Goal: Task Accomplishment & Management: Complete application form

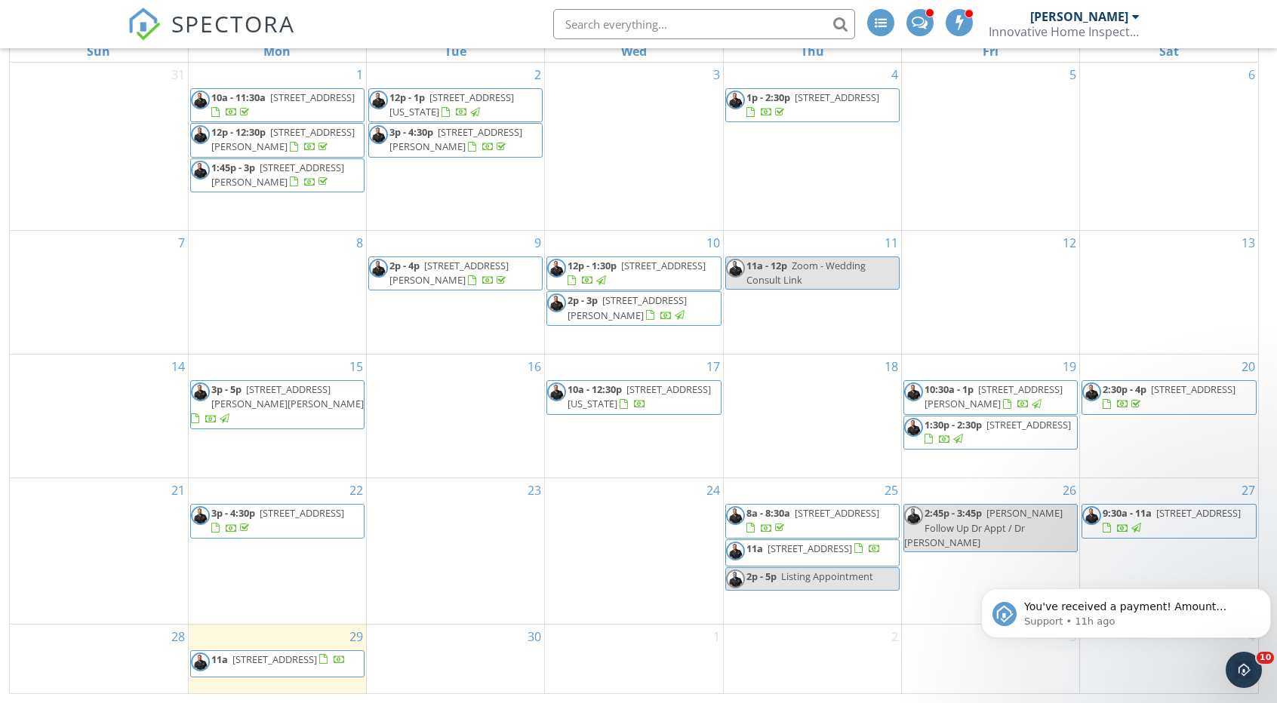
click at [673, 22] on input "text" at bounding box center [704, 24] width 302 height 30
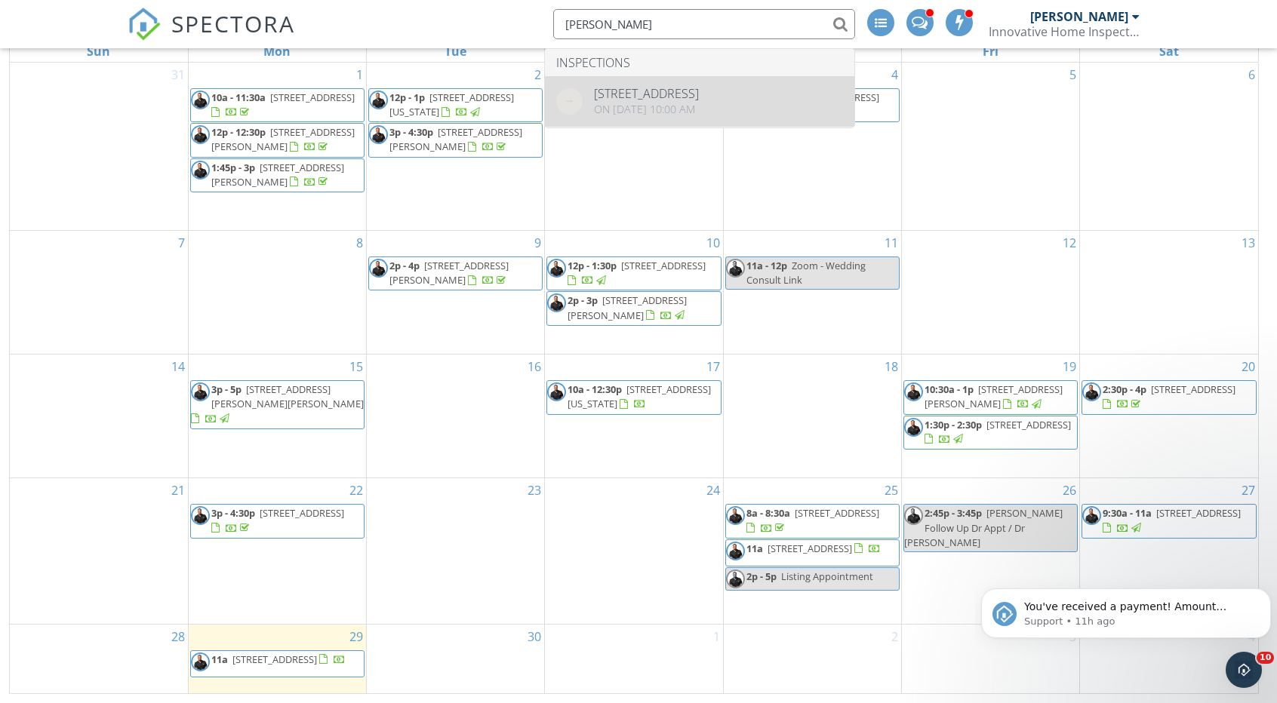
type input "baldota"
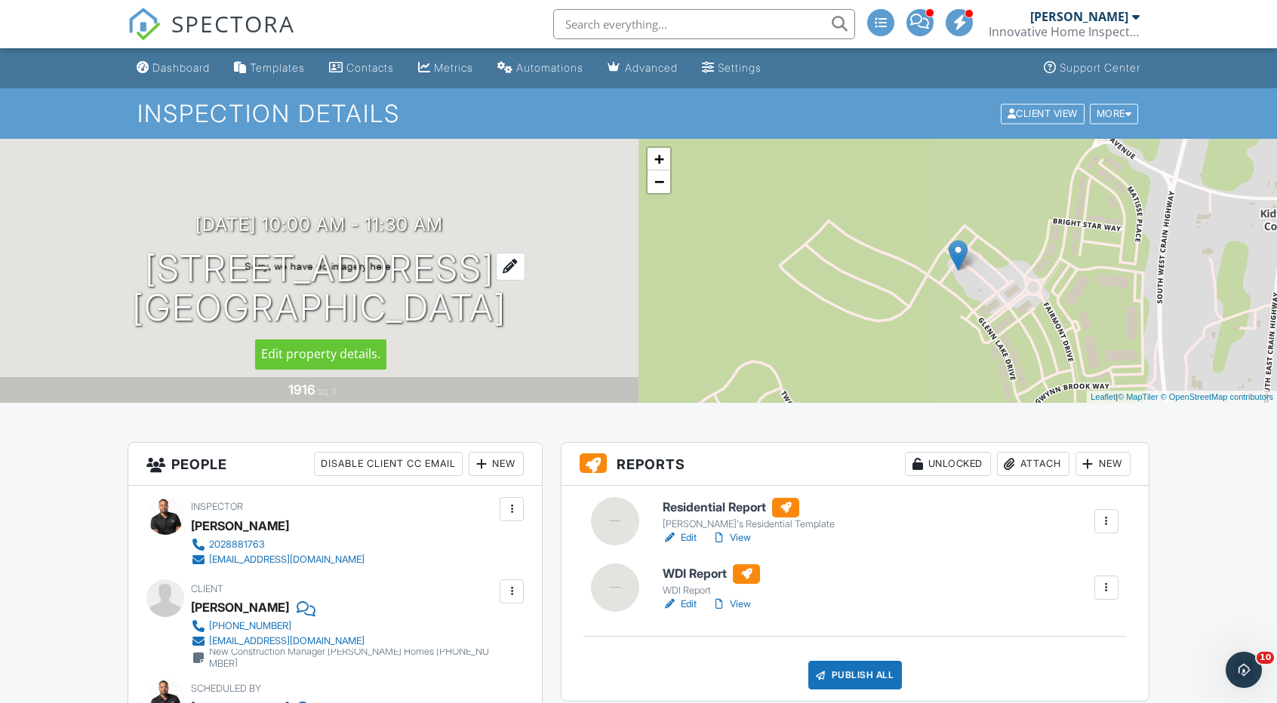
drag, startPoint x: 121, startPoint y: 262, endPoint x: 497, endPoint y: 269, distance: 376.7
click at [497, 269] on h1 "503 Maple Lawn Dr Upper Marlboro, MD 20774" at bounding box center [319, 289] width 374 height 80
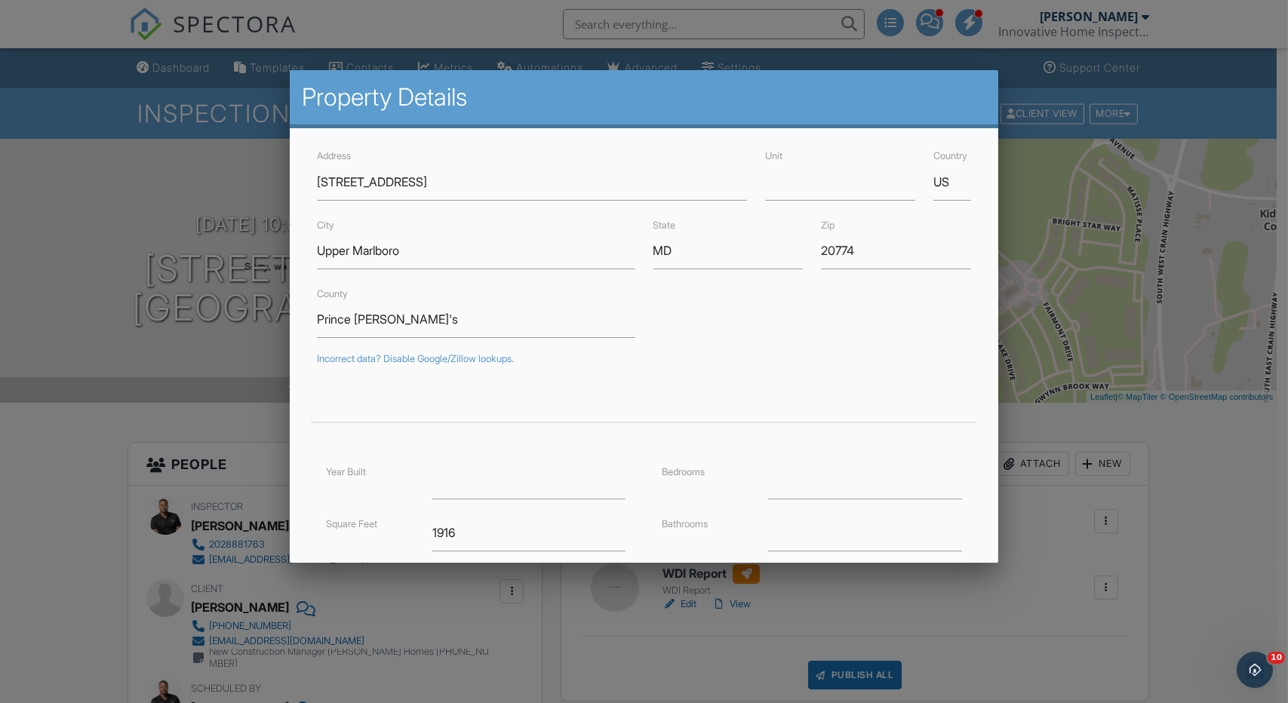
click at [1201, 454] on div at bounding box center [644, 364] width 1288 height 879
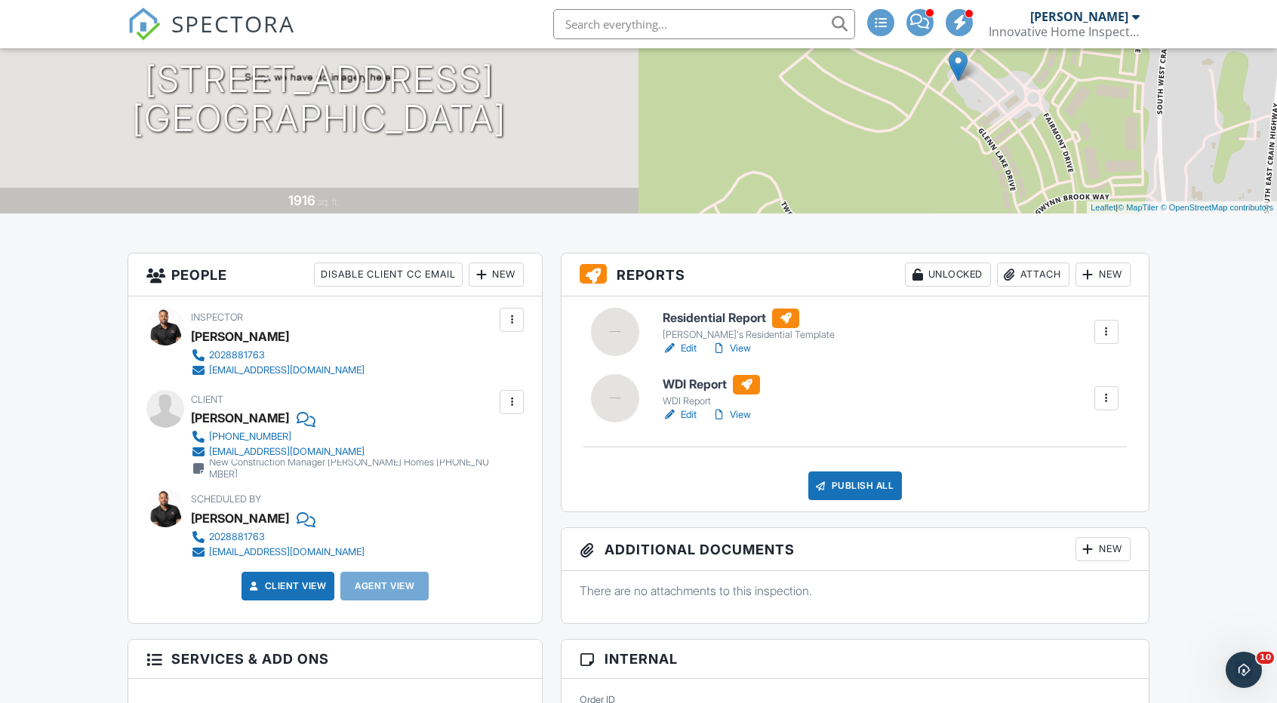
scroll to position [226, 0]
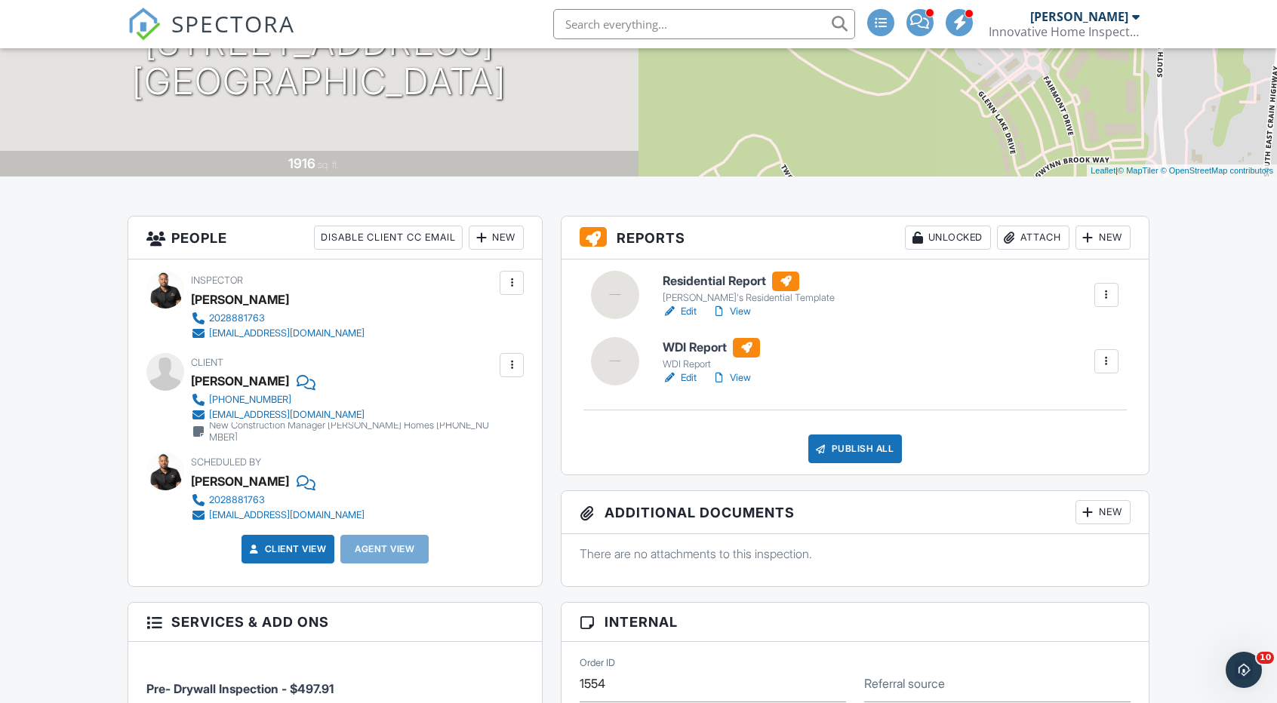
click at [508, 364] on div at bounding box center [511, 365] width 15 height 15
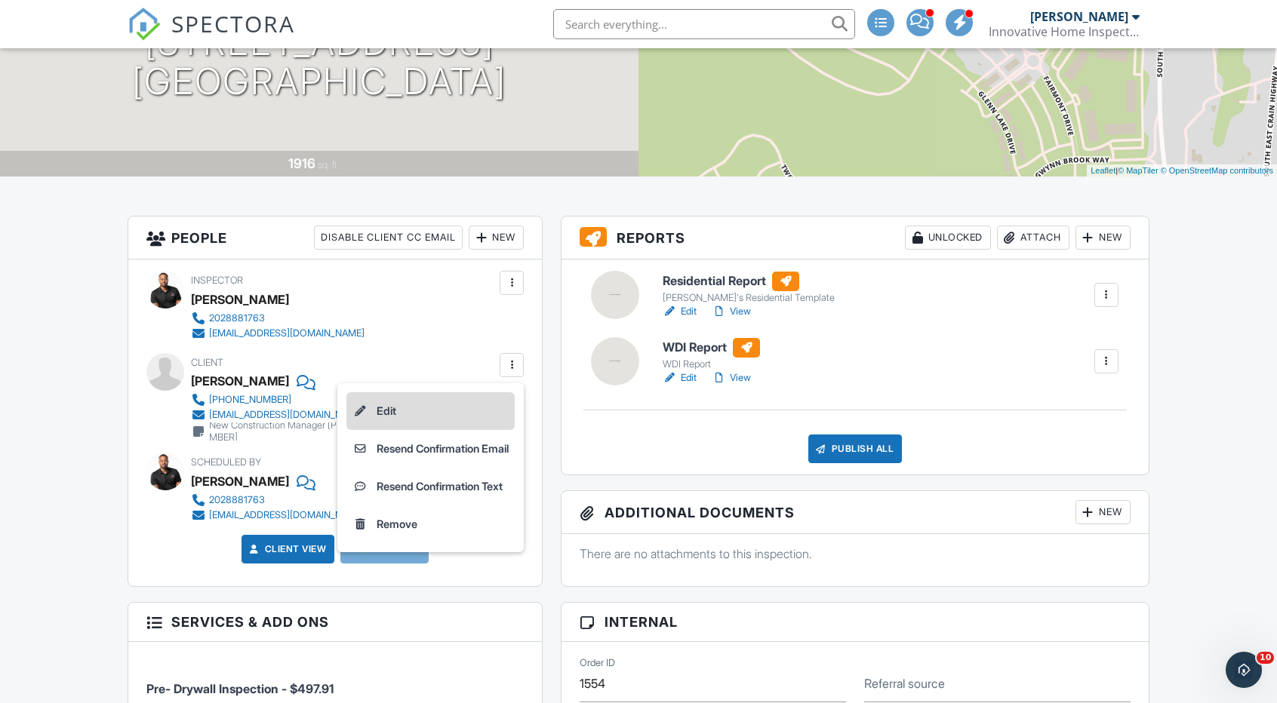
click at [397, 408] on li "Edit" at bounding box center [430, 411] width 168 height 38
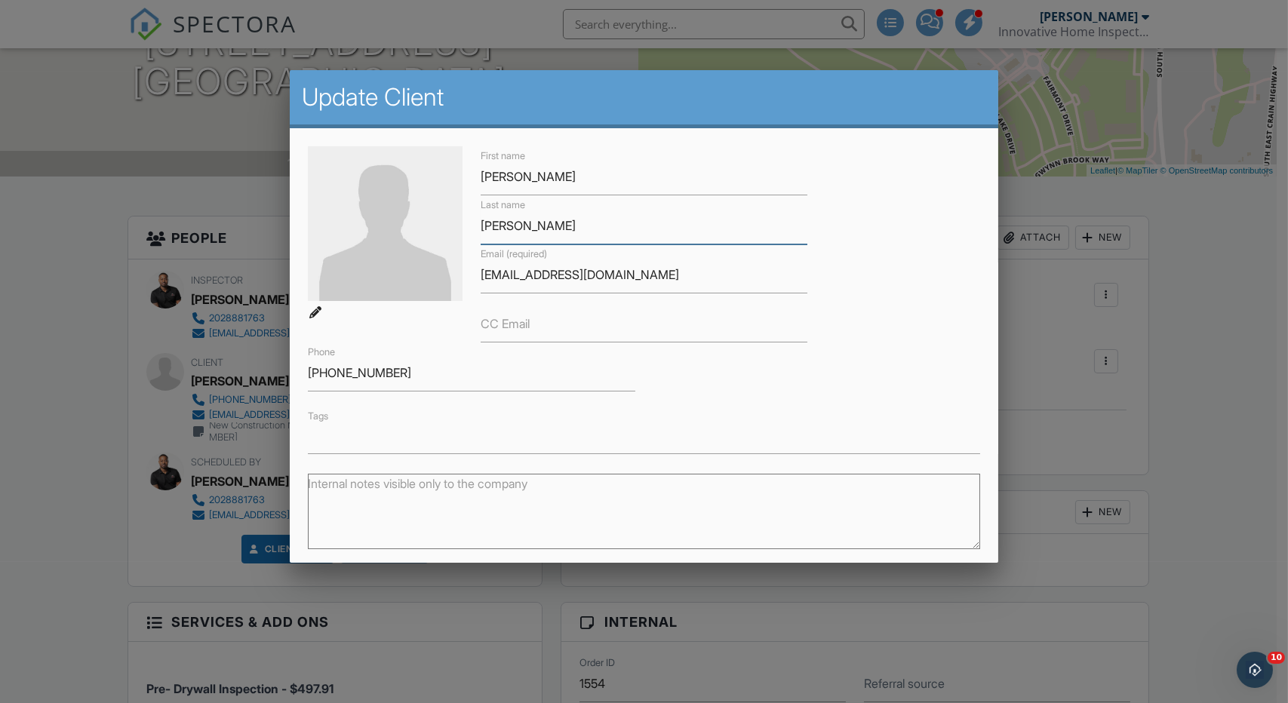
drag, startPoint x: 509, startPoint y: 234, endPoint x: 417, endPoint y: 238, distance: 92.9
click at [417, 238] on div "First name Divyang Last name Baldota Email (required) divyangbal9@gmail.com CC …" at bounding box center [644, 299] width 691 height 307
drag, startPoint x: 531, startPoint y: 174, endPoint x: 399, endPoint y: 176, distance: 132.1
click at [399, 176] on div "First name Divyang Last name Baldota Email (required) divyangbal9@gmail.com CC …" at bounding box center [644, 299] width 691 height 307
drag, startPoint x: 608, startPoint y: 270, endPoint x: 379, endPoint y: 284, distance: 229.8
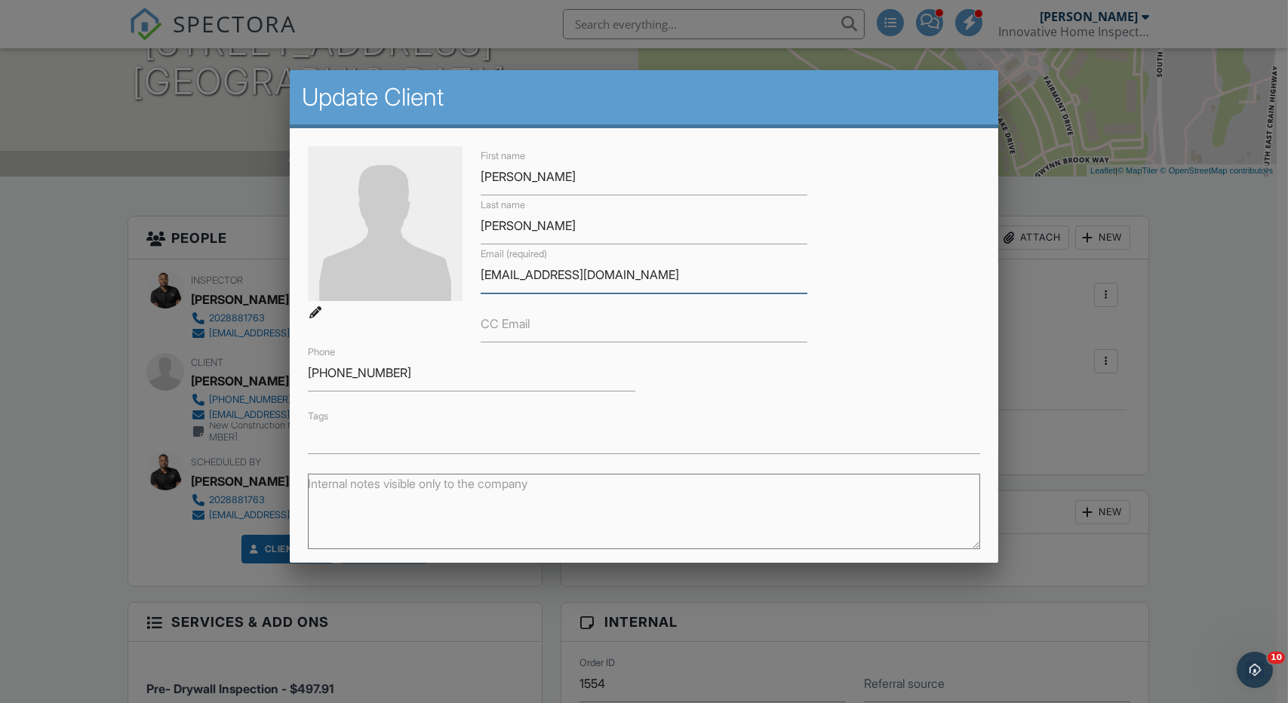
click at [366, 279] on div "First name Divyang Last name Baldota Email (required) divyangbal9@gmail.com CC …" at bounding box center [644, 299] width 691 height 307
drag, startPoint x: 415, startPoint y: 377, endPoint x: 223, endPoint y: 374, distance: 191.7
click at [1247, 409] on div at bounding box center [644, 364] width 1288 height 879
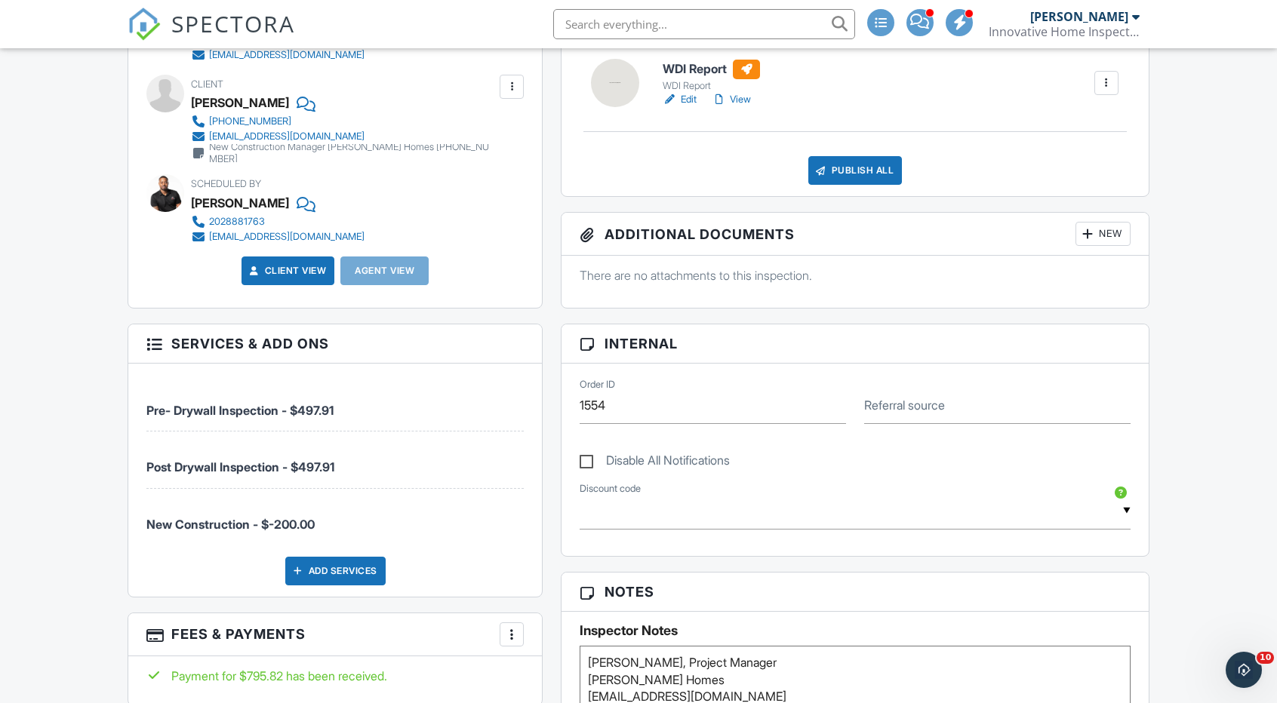
scroll to position [679, 0]
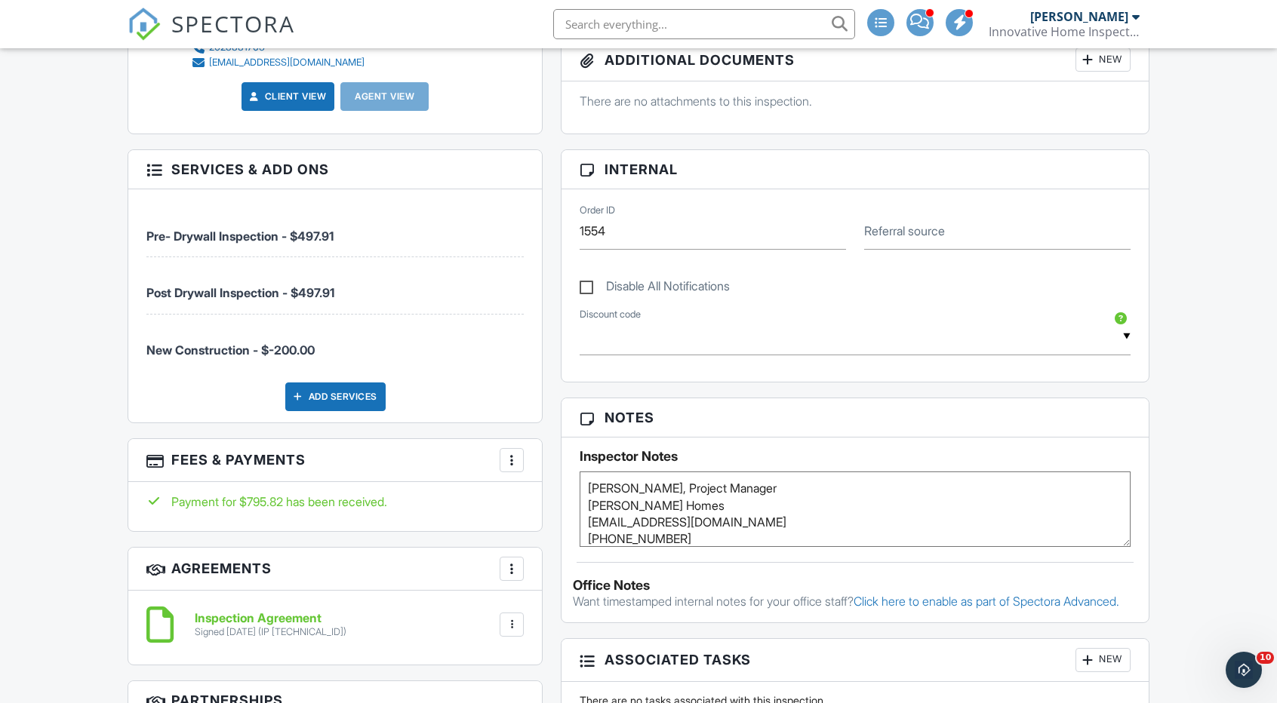
drag, startPoint x: 365, startPoint y: 281, endPoint x: 238, endPoint y: 283, distance: 126.8
click at [238, 281] on li "Post Drywall Inspection - $497.91" at bounding box center [334, 285] width 377 height 57
click at [401, 295] on li "Post Drywall Inspection - $497.91" at bounding box center [334, 285] width 377 height 57
click at [394, 285] on li "Post Drywall Inspection - $497.91" at bounding box center [334, 285] width 377 height 57
drag, startPoint x: 382, startPoint y: 281, endPoint x: 122, endPoint y: 291, distance: 260.5
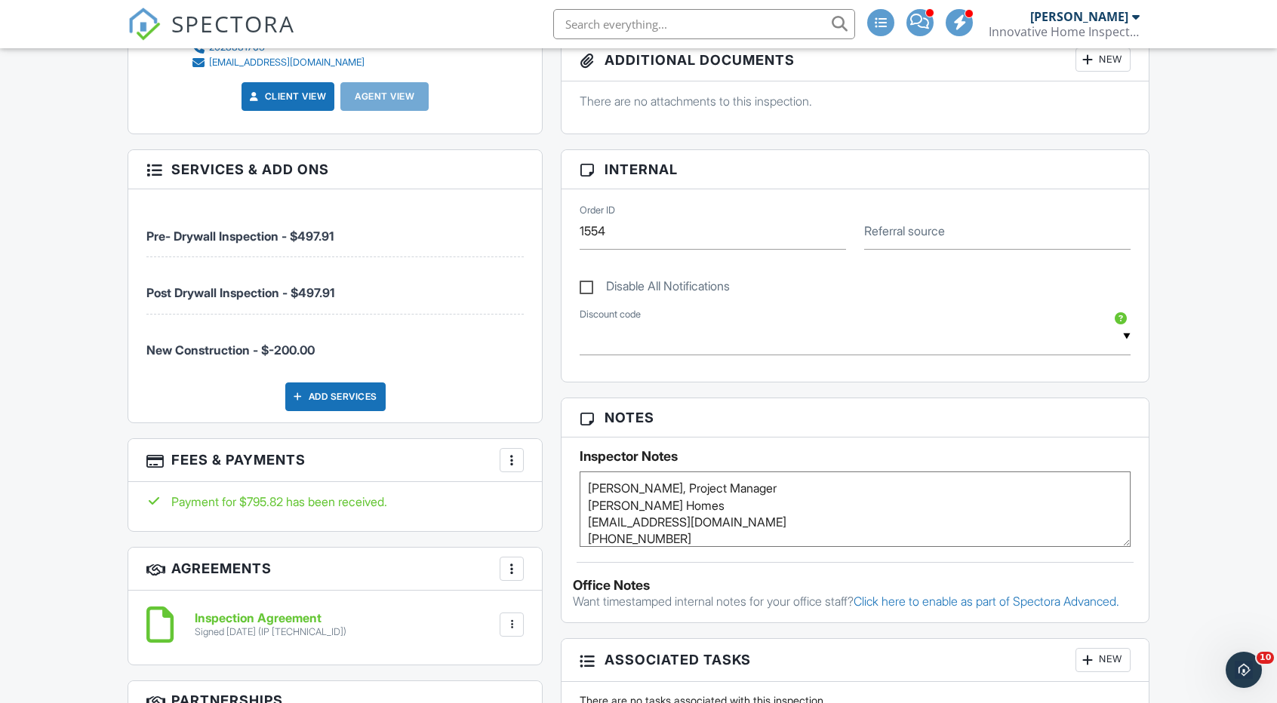
click at [122, 291] on div "People Disable Client CC Email New Inspector Client Client's Agent Listing Agen…" at bounding box center [334, 521] width 433 height 1516
copy span "Post Drywall Inspection - $497.91"
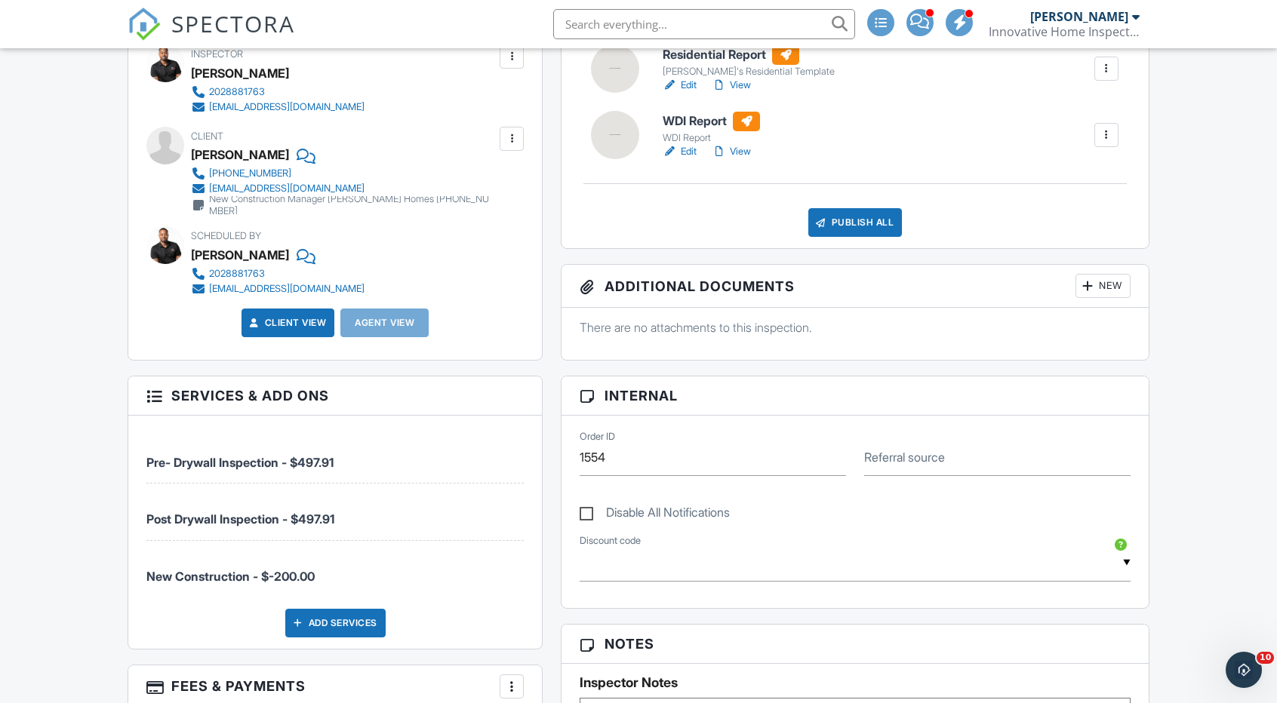
scroll to position [151, 0]
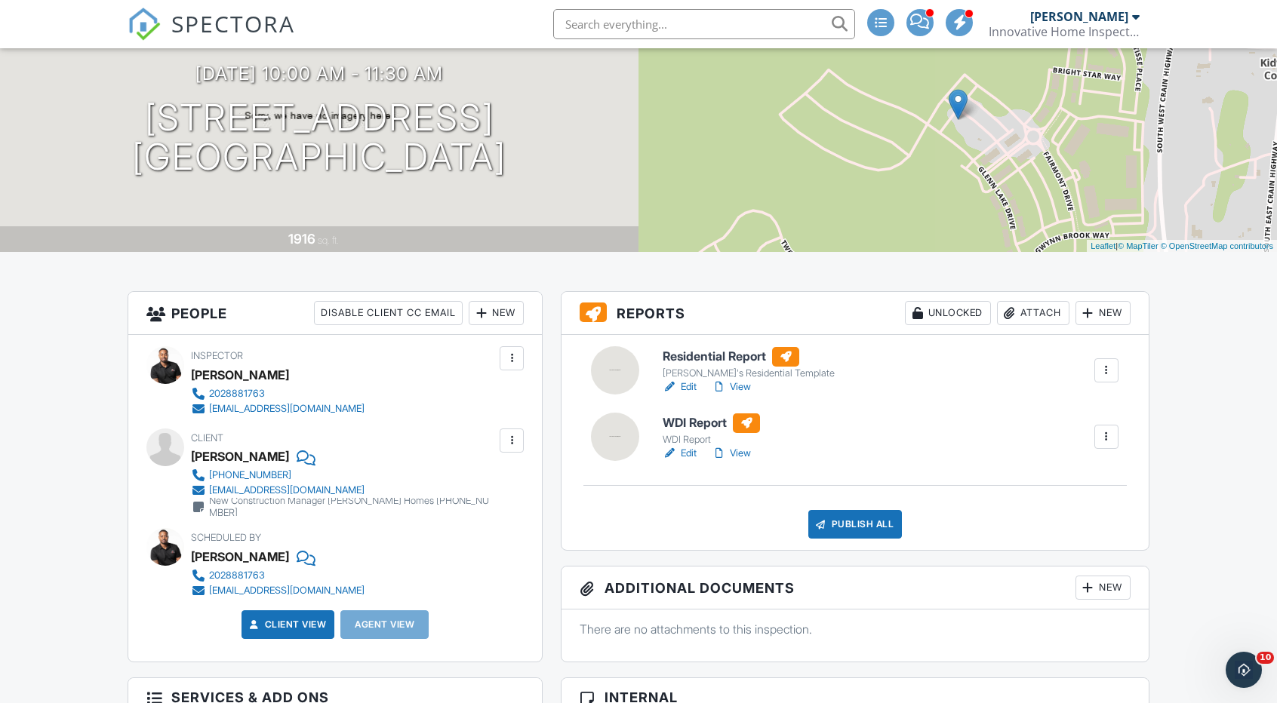
click at [1087, 20] on div "[PERSON_NAME]" at bounding box center [1079, 16] width 98 height 15
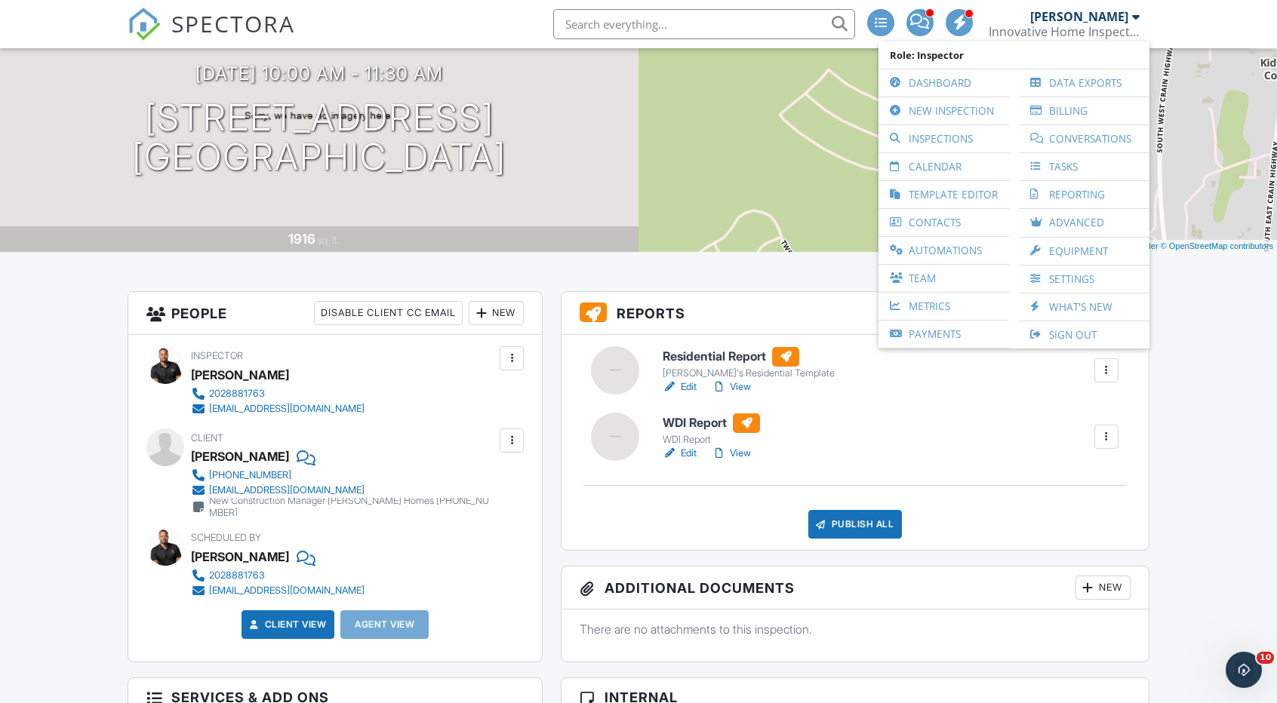
click at [918, 173] on link "Calendar" at bounding box center [943, 166] width 115 height 27
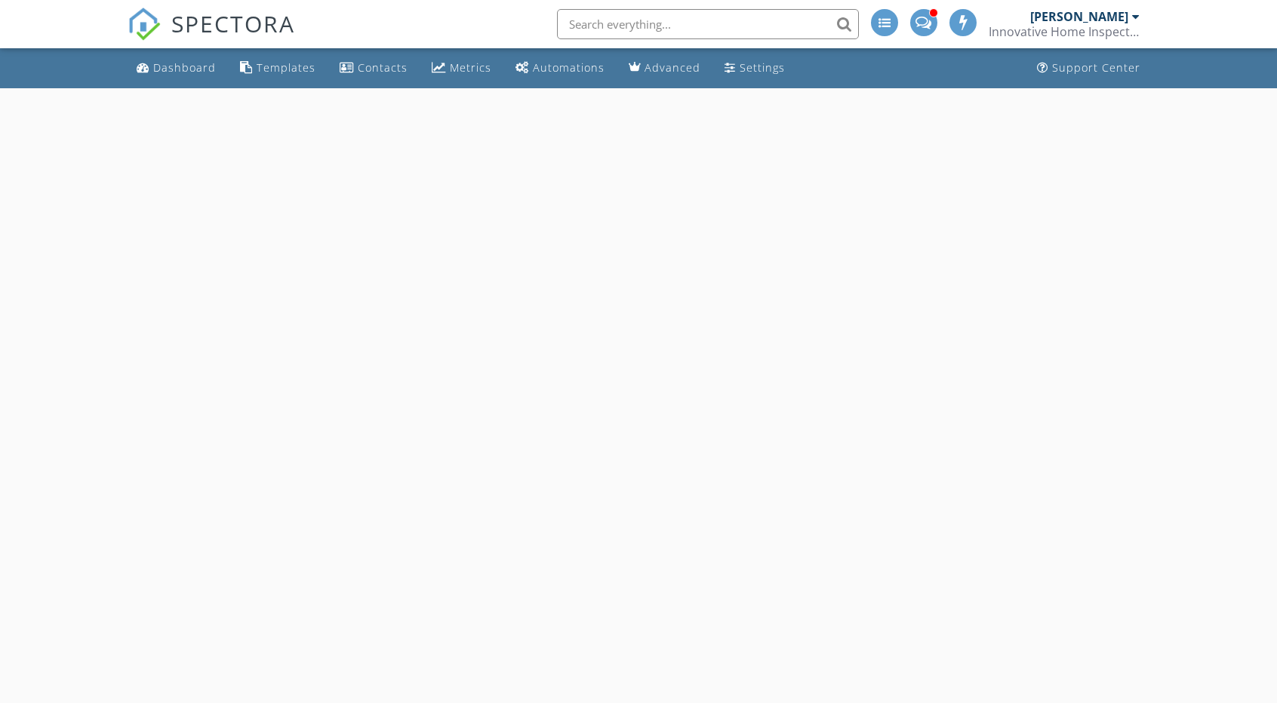
select select "8"
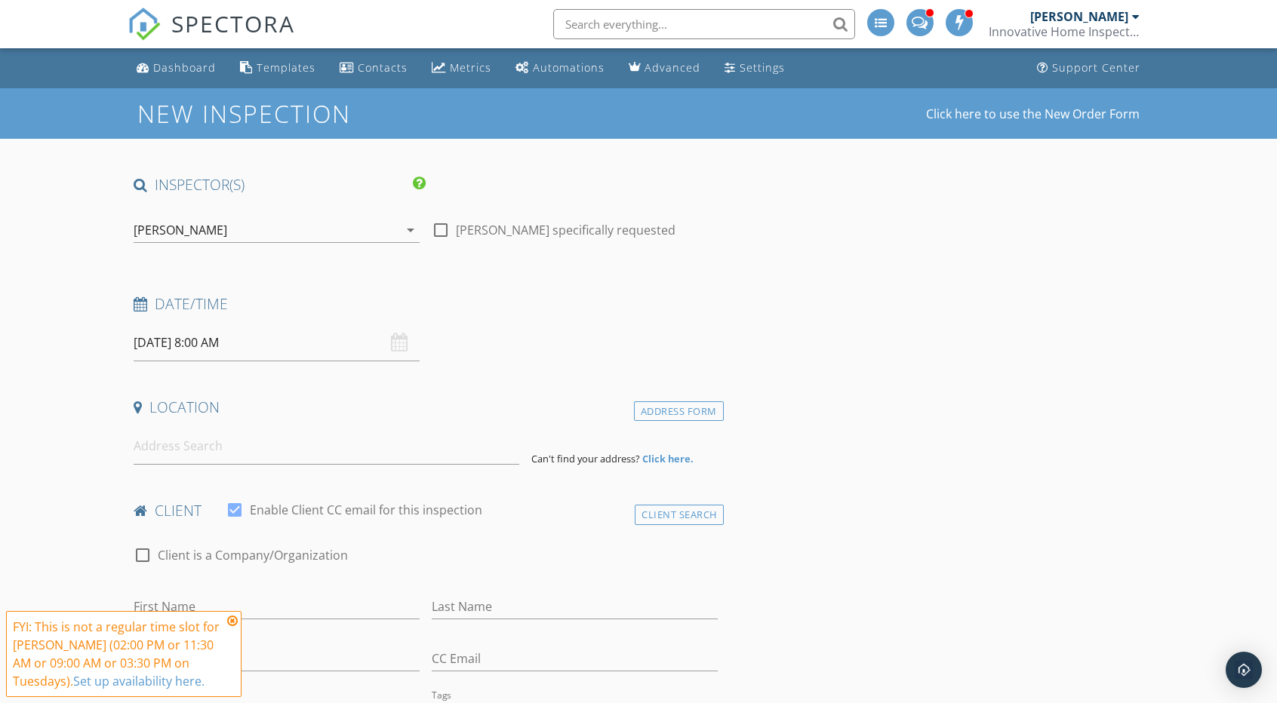
click at [141, 348] on input "[DATE] 8:00 AM" at bounding box center [277, 343] width 286 height 37
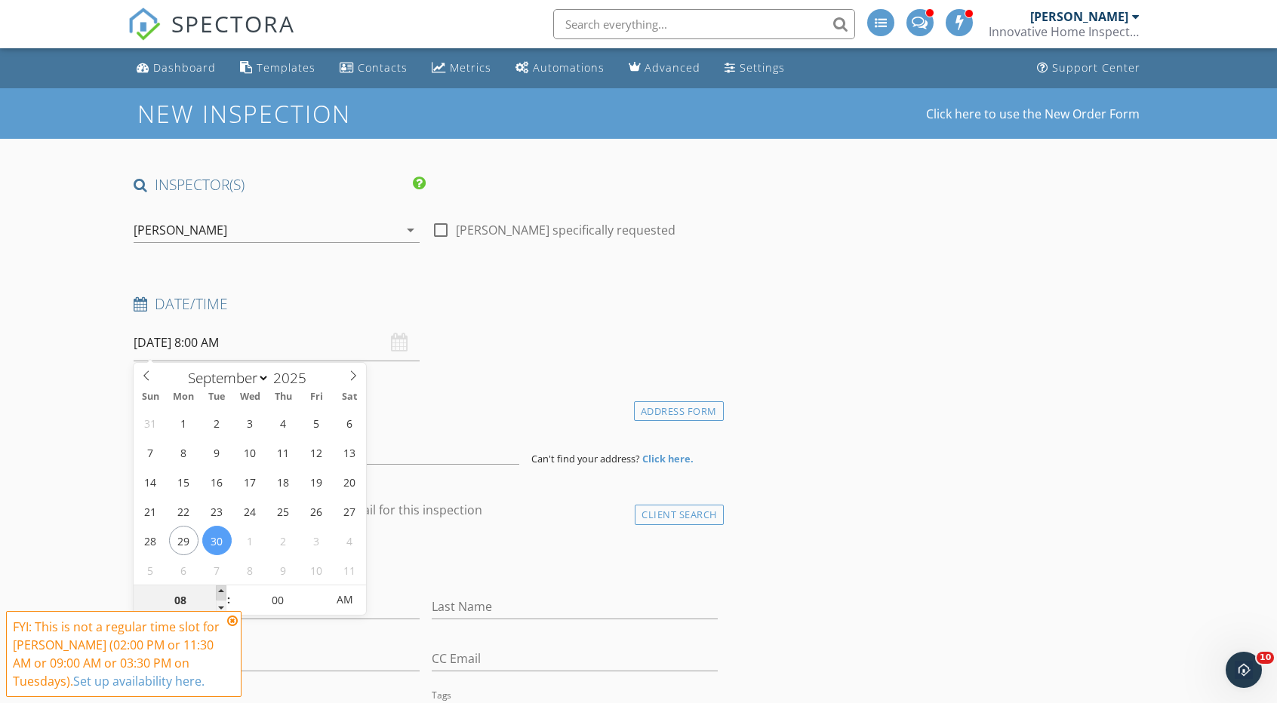
type input "09"
type input "[DATE] 9:00 AM"
click at [224, 589] on span at bounding box center [221, 593] width 11 height 15
type input "10"
type input "[DATE] 10:00 AM"
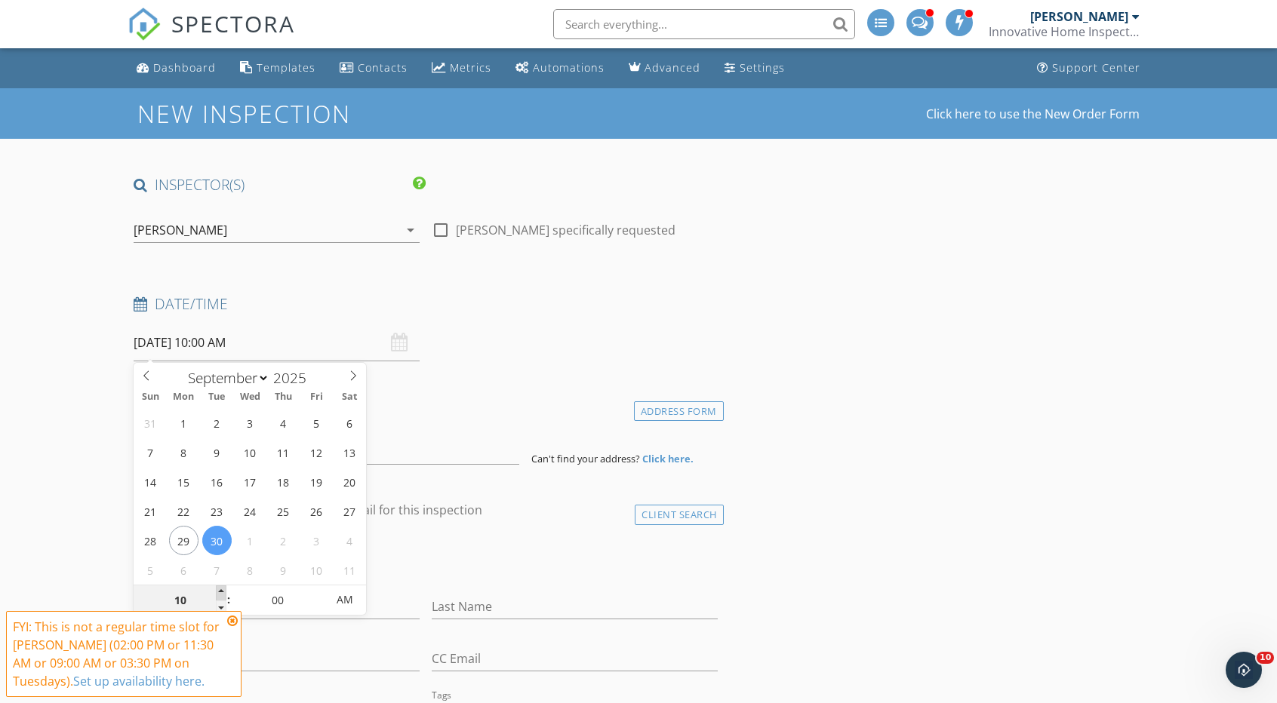
click at [224, 589] on span at bounding box center [221, 593] width 11 height 15
type input "11"
type input "[DATE] 11:00 AM"
click at [224, 589] on span at bounding box center [221, 593] width 11 height 15
type input "12"
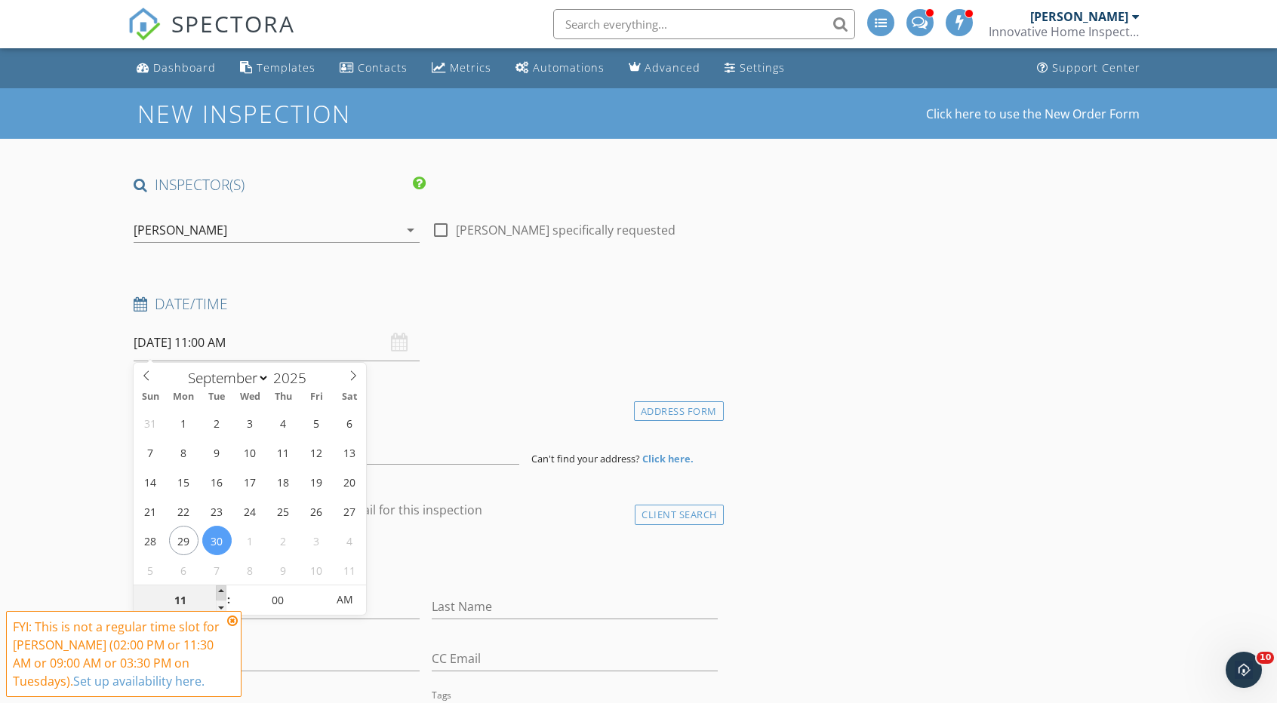
type input "[DATE] 12:00 PM"
click at [224, 589] on span at bounding box center [221, 593] width 11 height 15
type input "01"
type input "[DATE] 1:00 PM"
click at [224, 589] on span at bounding box center [221, 593] width 11 height 15
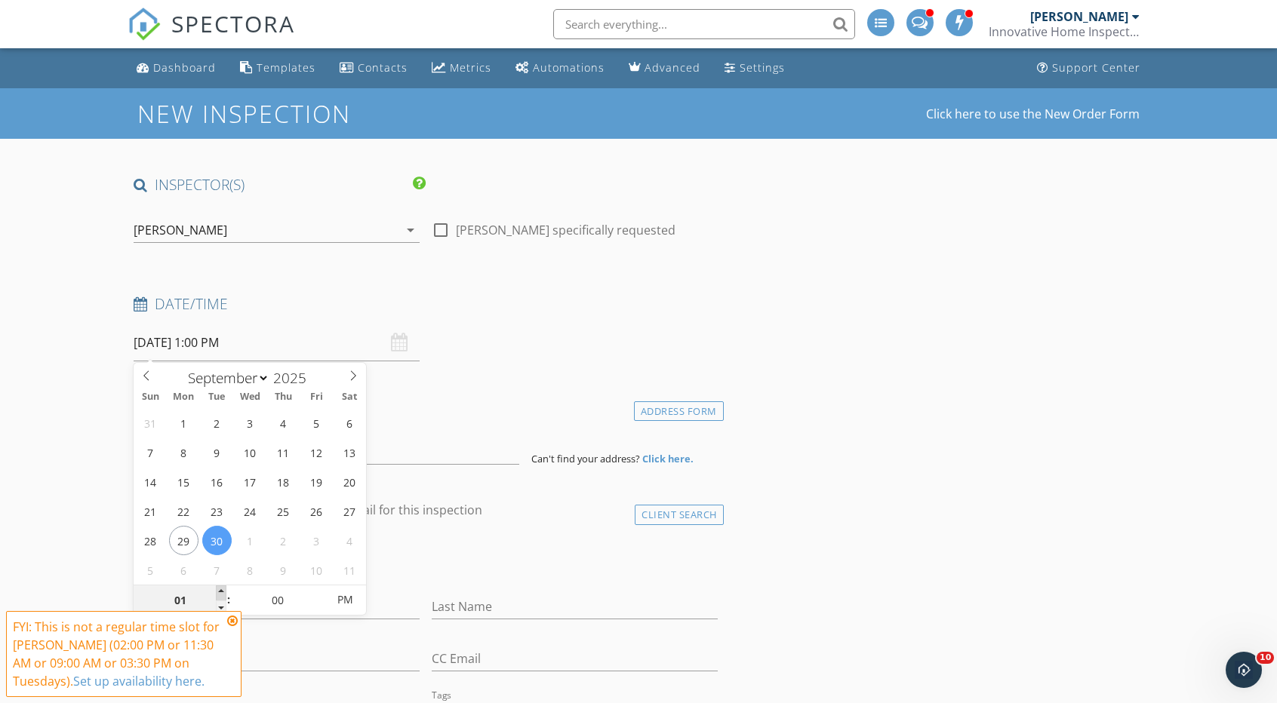
type input "02"
type input "[DATE] 2:00 PM"
click at [225, 589] on span at bounding box center [221, 593] width 11 height 15
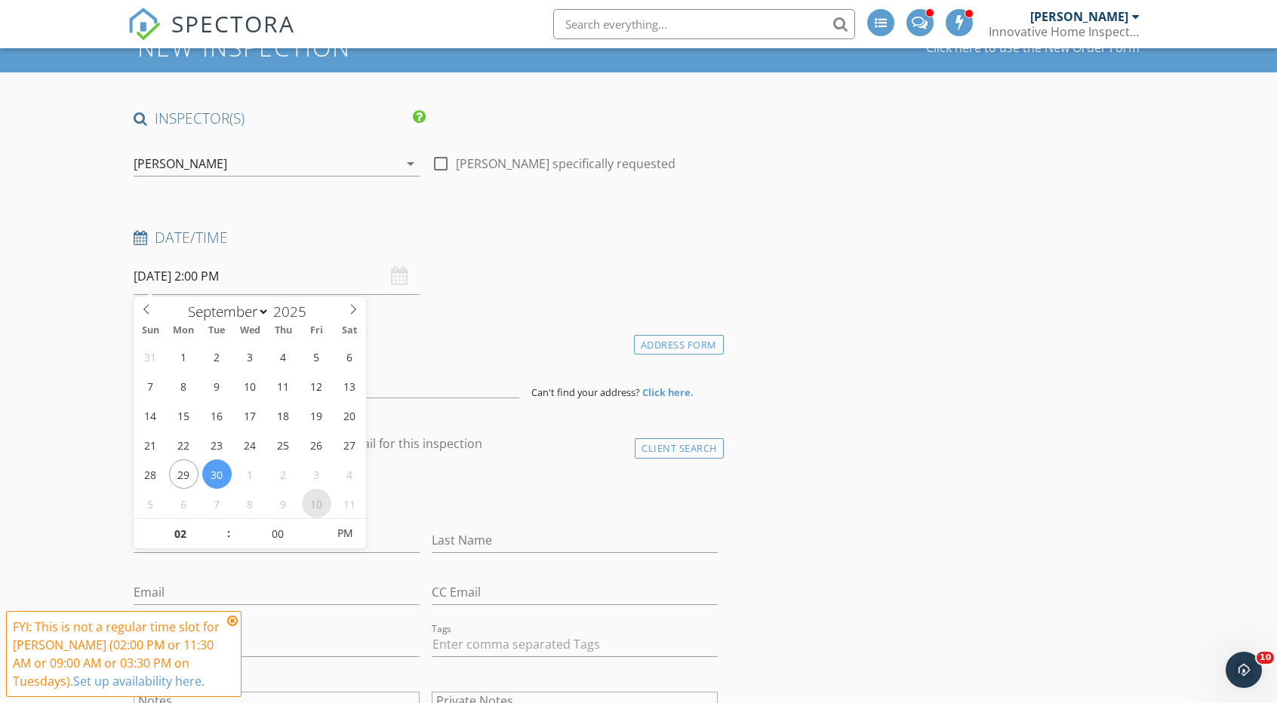
scroll to position [226, 0]
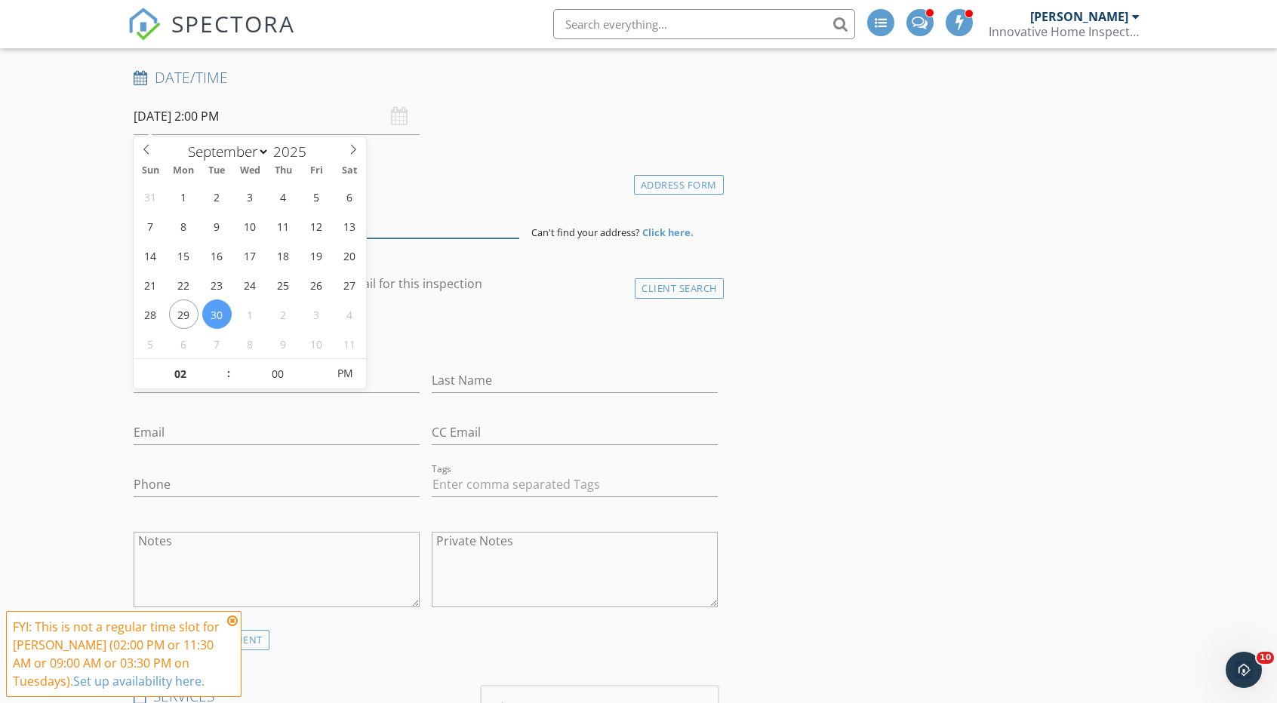
click at [432, 223] on input at bounding box center [326, 219] width 385 height 37
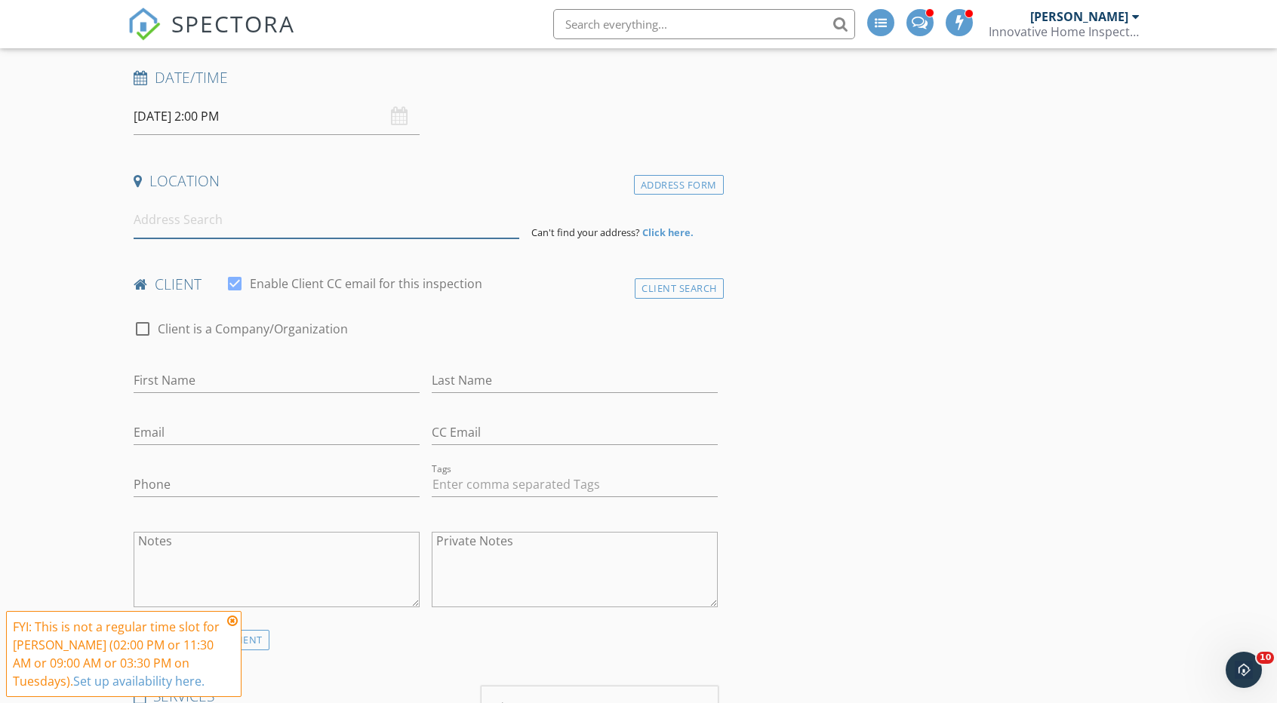
paste input "[STREET_ADDRESS]"
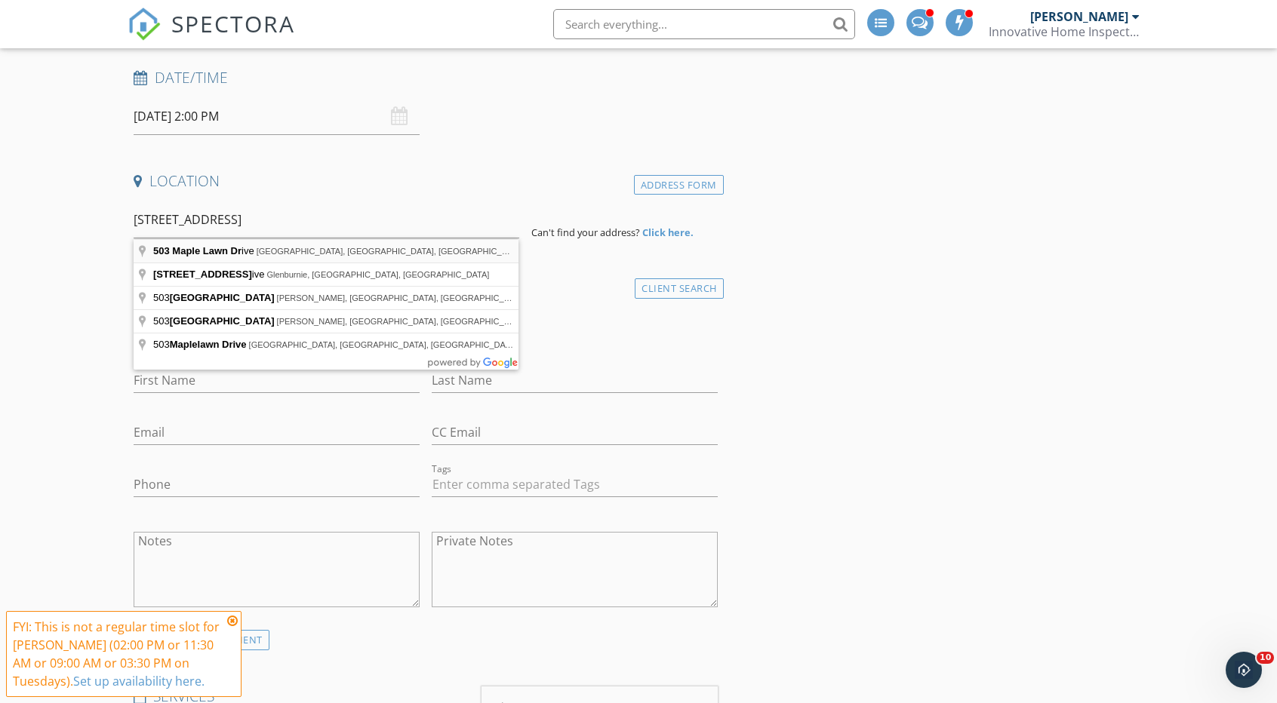
type input "[STREET_ADDRESS]"
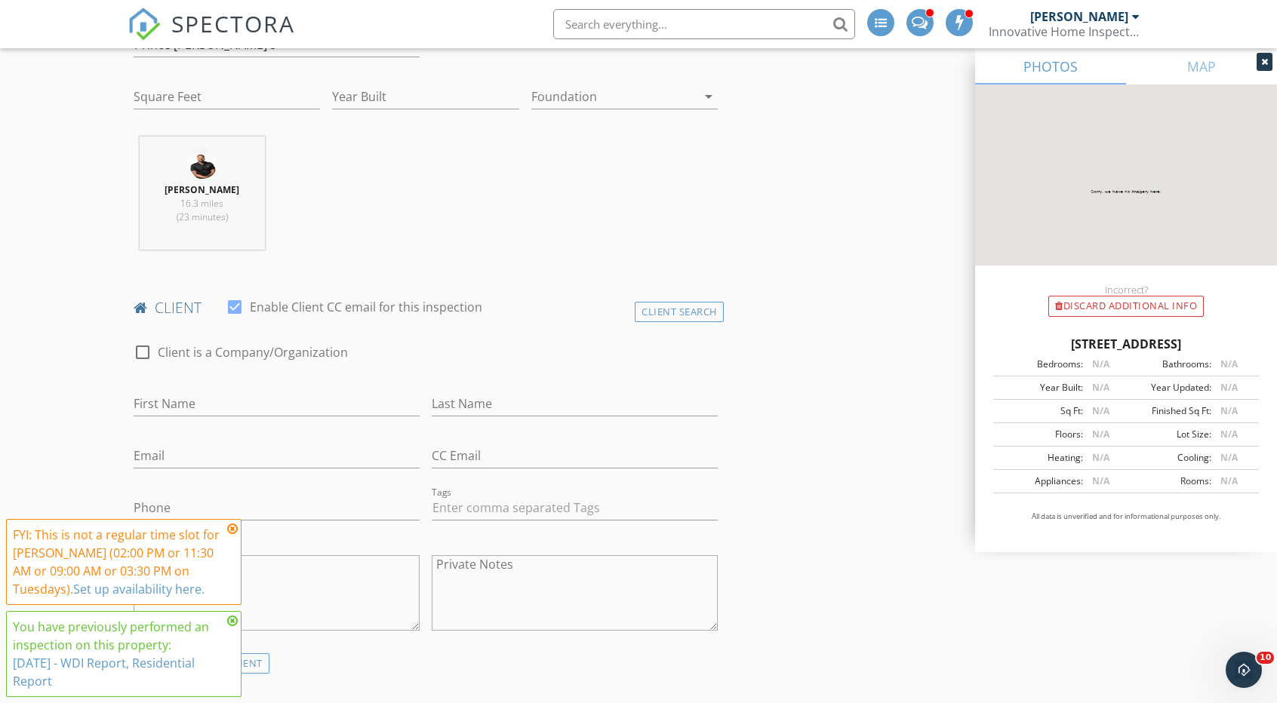
scroll to position [528, 0]
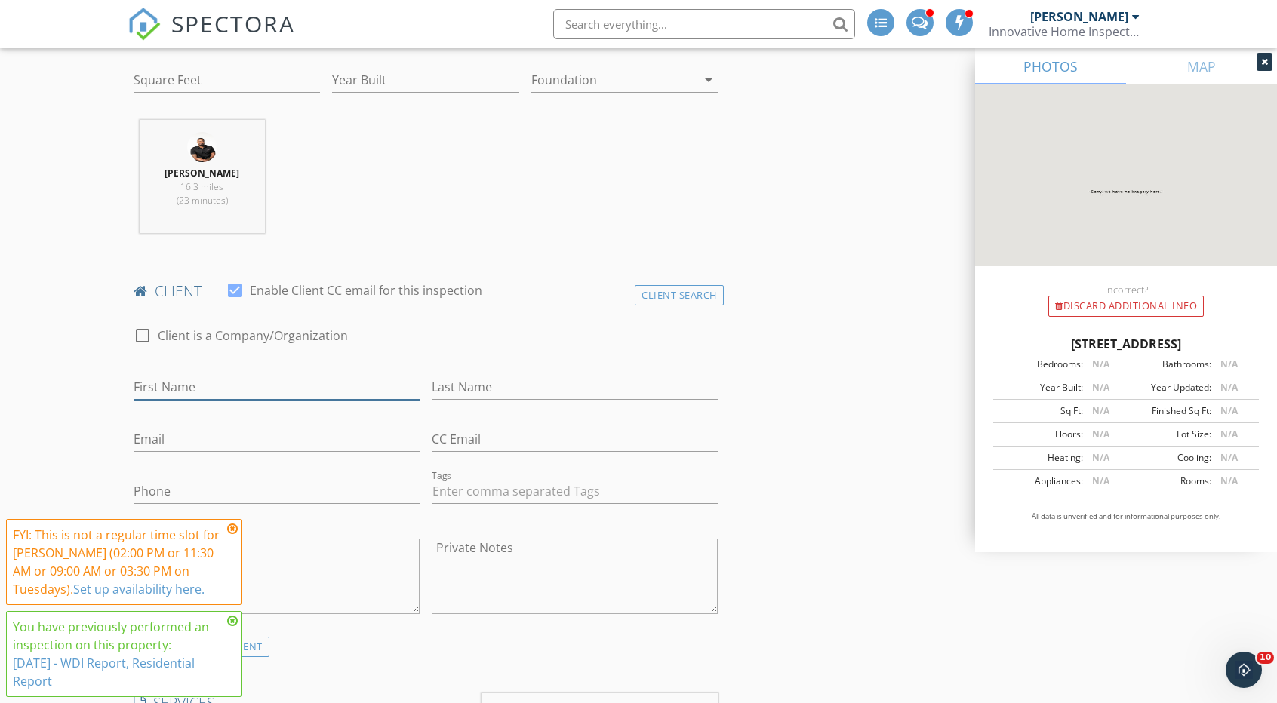
click at [174, 386] on input "First Name" at bounding box center [277, 387] width 286 height 25
click at [543, 381] on input "Last Name" at bounding box center [575, 387] width 286 height 25
paste input "[PERSON_NAME]"
type input "[PERSON_NAME]"
click at [214, 382] on input "First Name" at bounding box center [277, 387] width 286 height 25
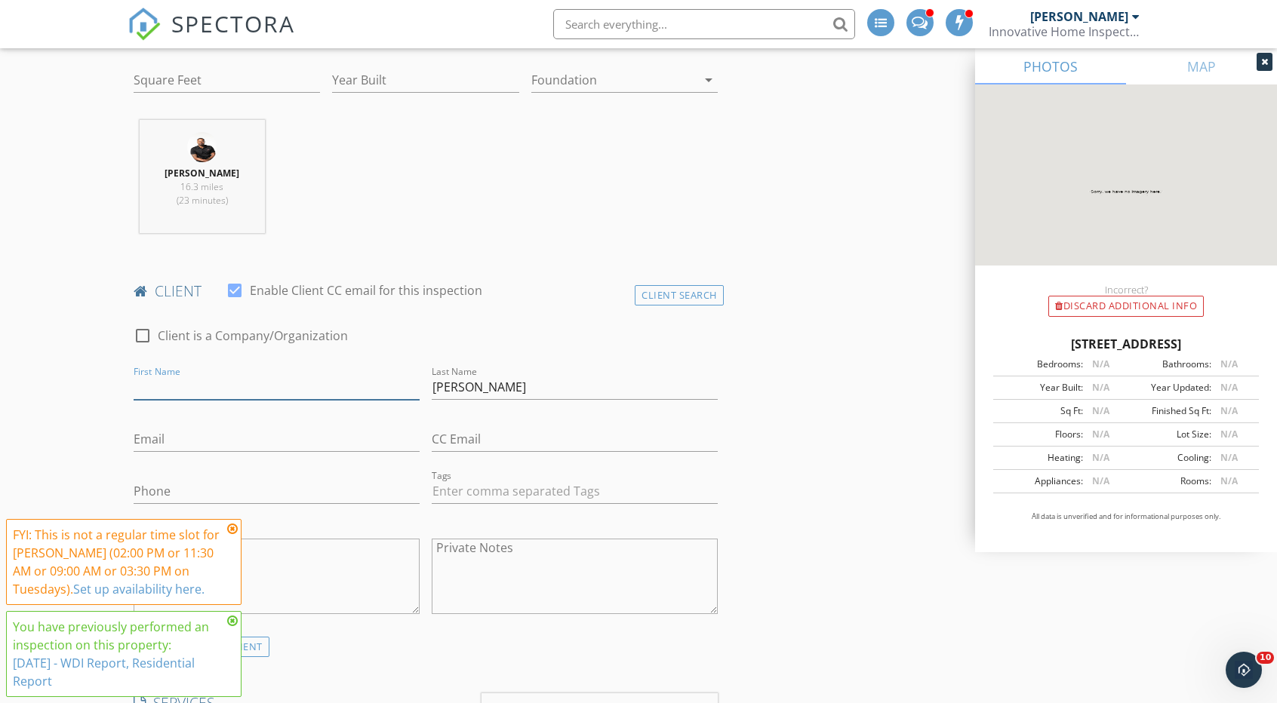
paste input "[PERSON_NAME]"
type input "[PERSON_NAME]"
click at [209, 442] on input "Email" at bounding box center [277, 439] width 286 height 25
paste input "[EMAIL_ADDRESS][DOMAIN_NAME]"
type input "[EMAIL_ADDRESS][DOMAIN_NAME]"
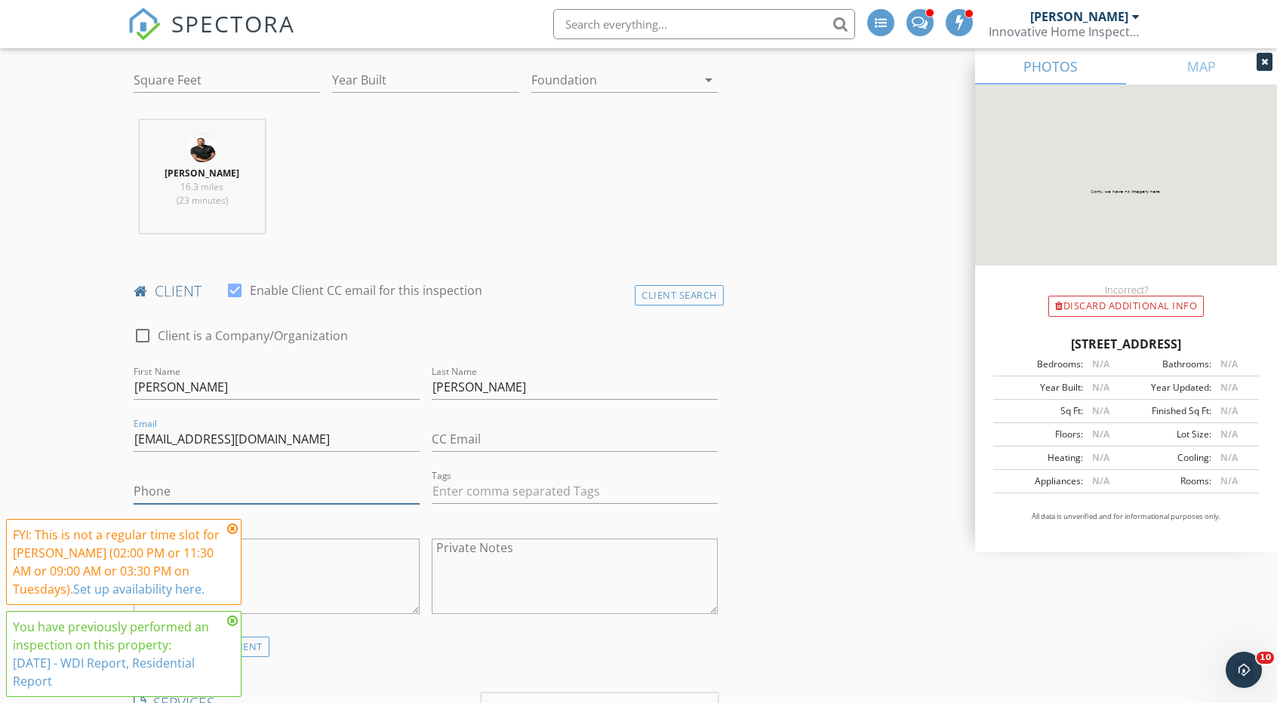
click at [253, 482] on input "Phone" at bounding box center [277, 491] width 286 height 25
paste input "[PHONE_NUMBER]"
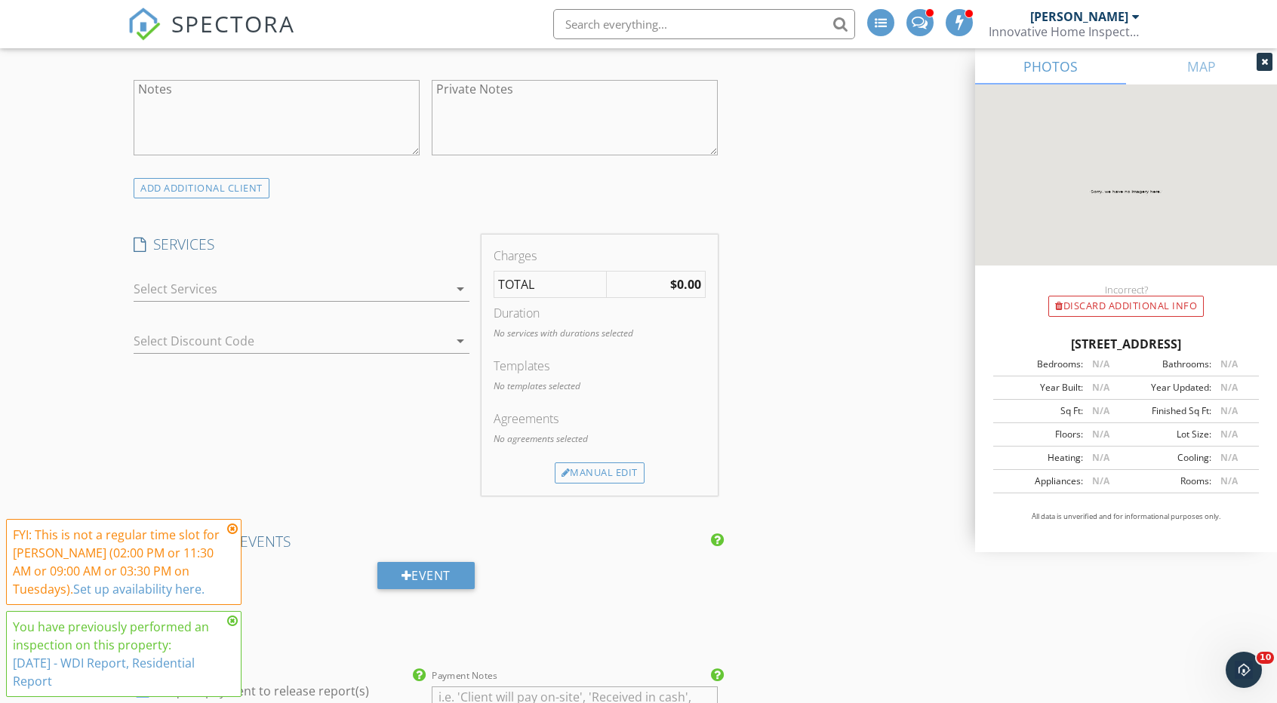
scroll to position [1057, 0]
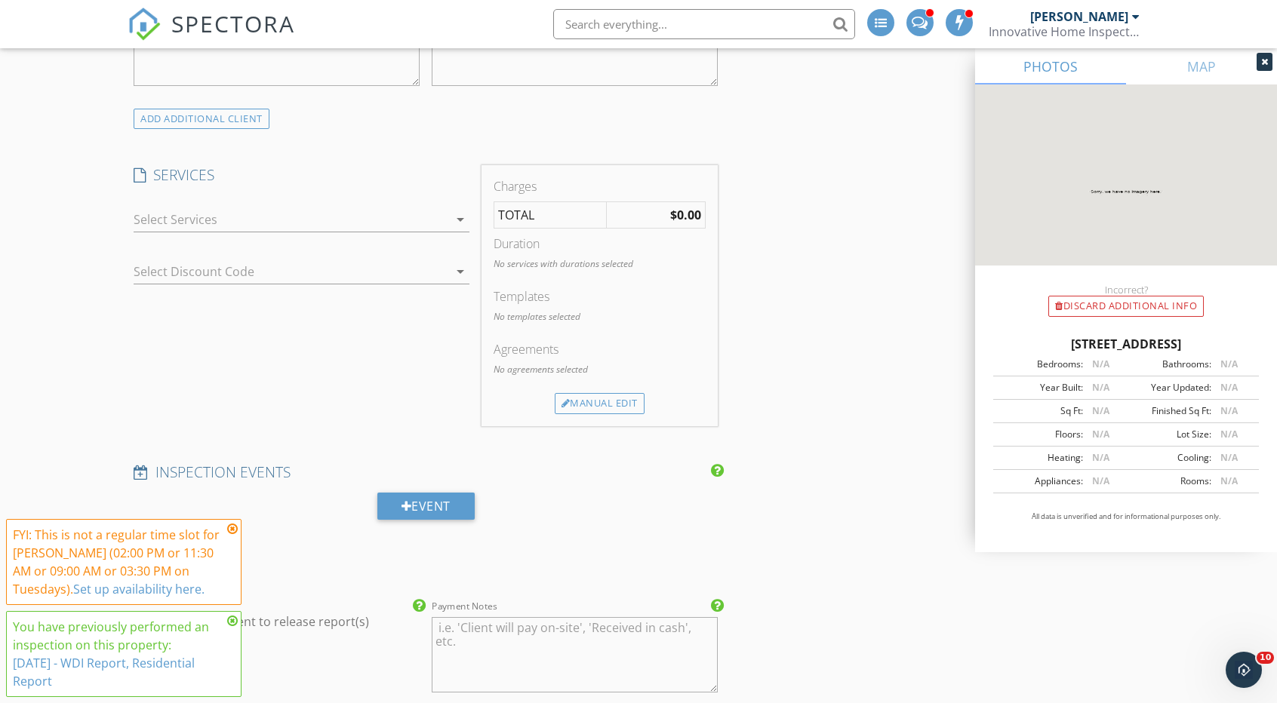
type input "[PHONE_NUMBER]"
click at [180, 220] on div at bounding box center [291, 220] width 315 height 24
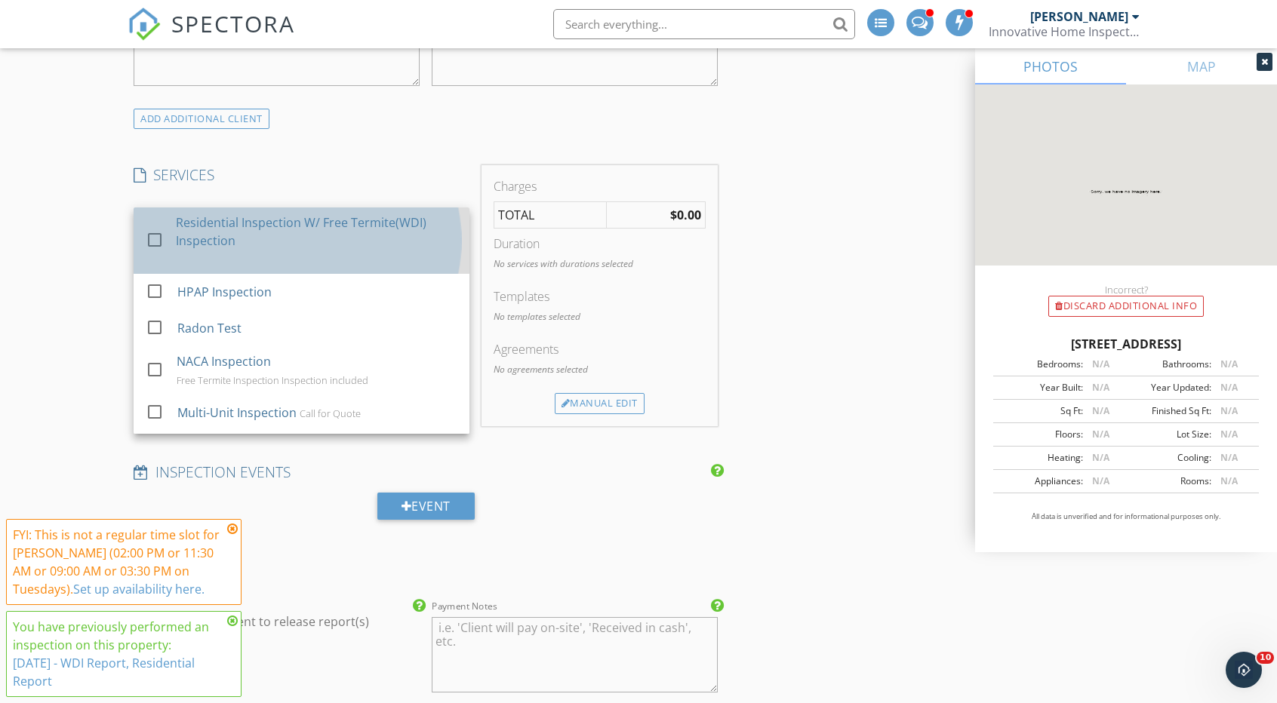
click at [190, 241] on div "Residential Inspection W/ Free Termite(WDI) Inspection" at bounding box center [316, 232] width 281 height 36
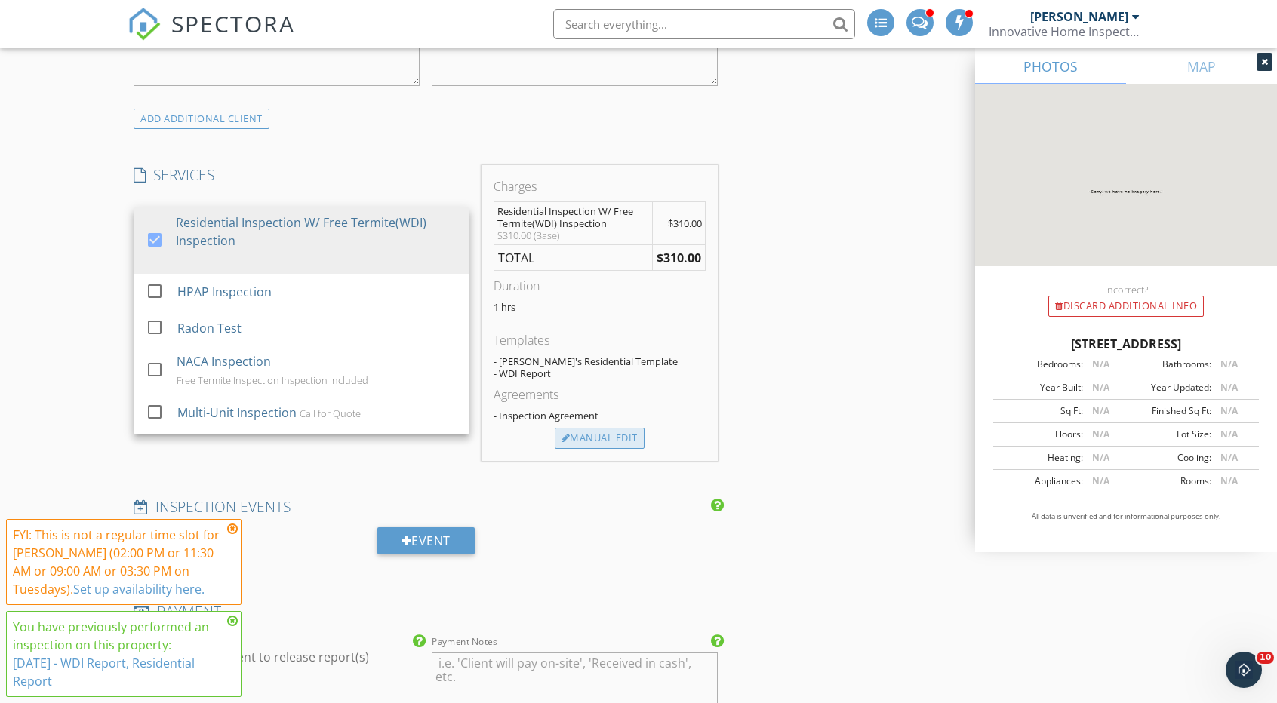
click at [616, 437] on div "Manual Edit" at bounding box center [600, 438] width 90 height 21
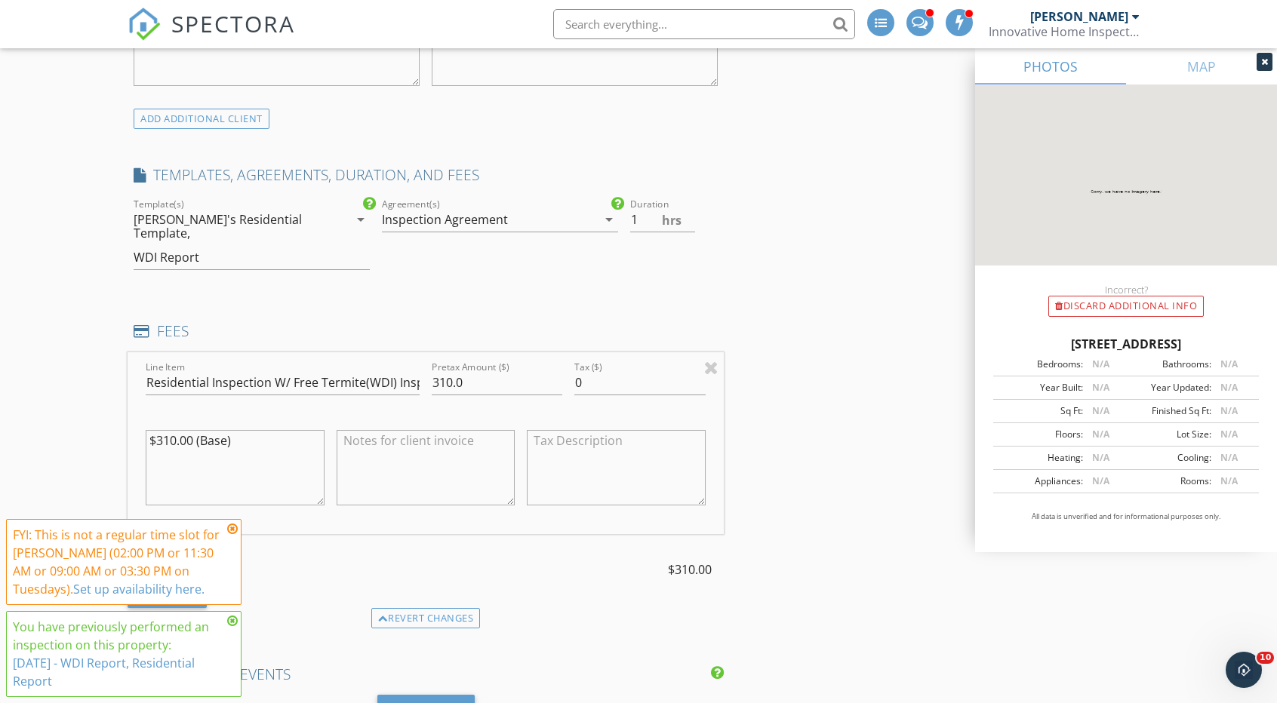
click at [415, 437] on textarea at bounding box center [426, 467] width 179 height 75
click at [378, 430] on textarea at bounding box center [426, 467] width 179 height 75
paste textarea "Post Drywall Inspection - $497.91"
type textarea "Post Drywall Inspection - $497.91"
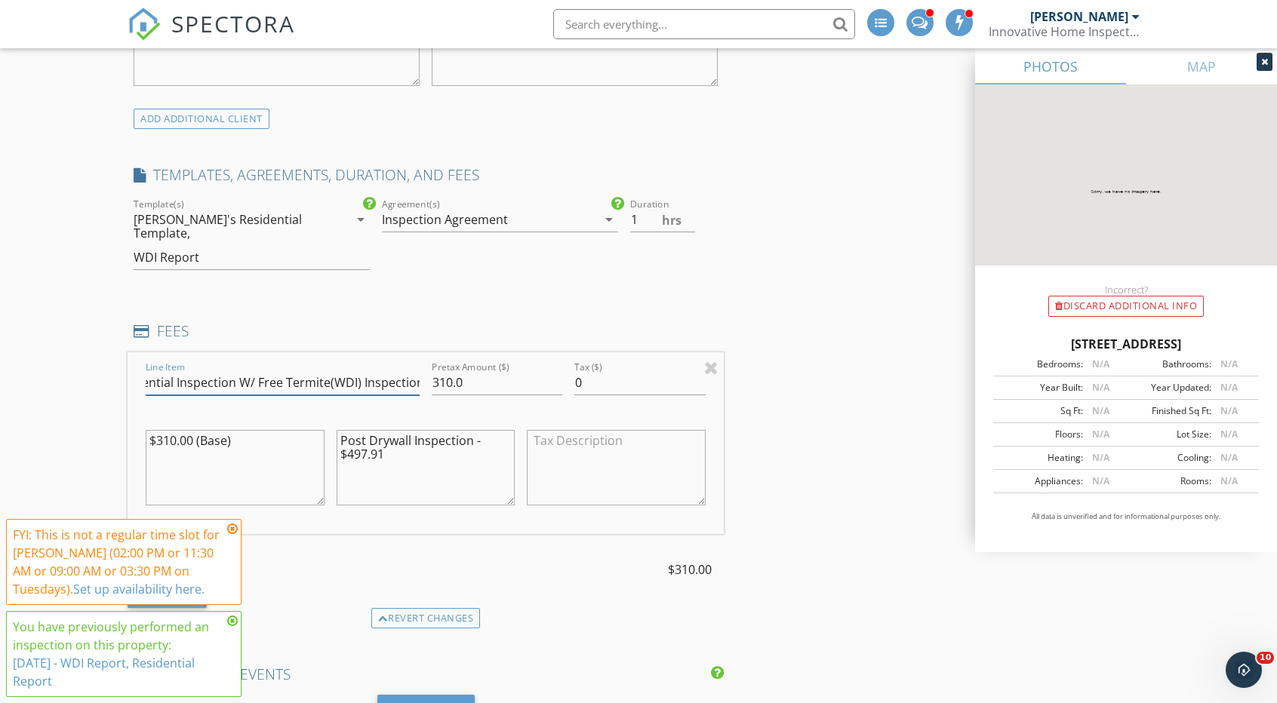
drag, startPoint x: 148, startPoint y: 368, endPoint x: 436, endPoint y: 378, distance: 288.5
click at [436, 378] on div "Line Item Residential Inspection W/ Free Termite(WDI) Inspection Pretax Amount …" at bounding box center [426, 443] width 596 height 182
paste input "Post Drywall Inspection - $497.91"
type input "Post Drywall Inspection - $497.91"
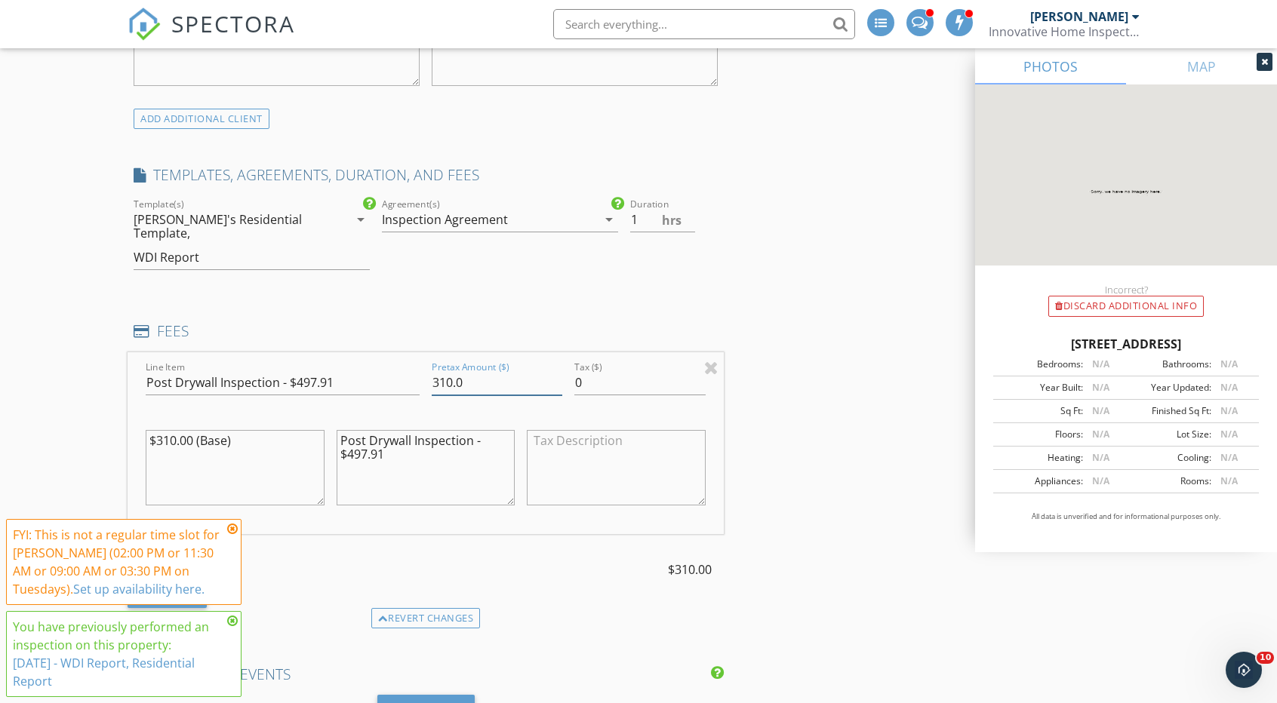
drag, startPoint x: 457, startPoint y: 369, endPoint x: 420, endPoint y: 372, distance: 37.9
click at [420, 372] on div "Line Item Post Drywall Inspection - $497.91 Pretax Amount ($) 310.0 Tax ($) 0 $…" at bounding box center [426, 443] width 596 height 182
drag, startPoint x: 475, startPoint y: 361, endPoint x: 426, endPoint y: 368, distance: 50.2
click at [403, 371] on div "Line Item Post Drywall Inspection - $497.91 Pretax Amount ($) 310.0 Tax ($) 0 $…" at bounding box center [426, 443] width 596 height 182
click at [474, 371] on input "310.0" at bounding box center [497, 383] width 131 height 25
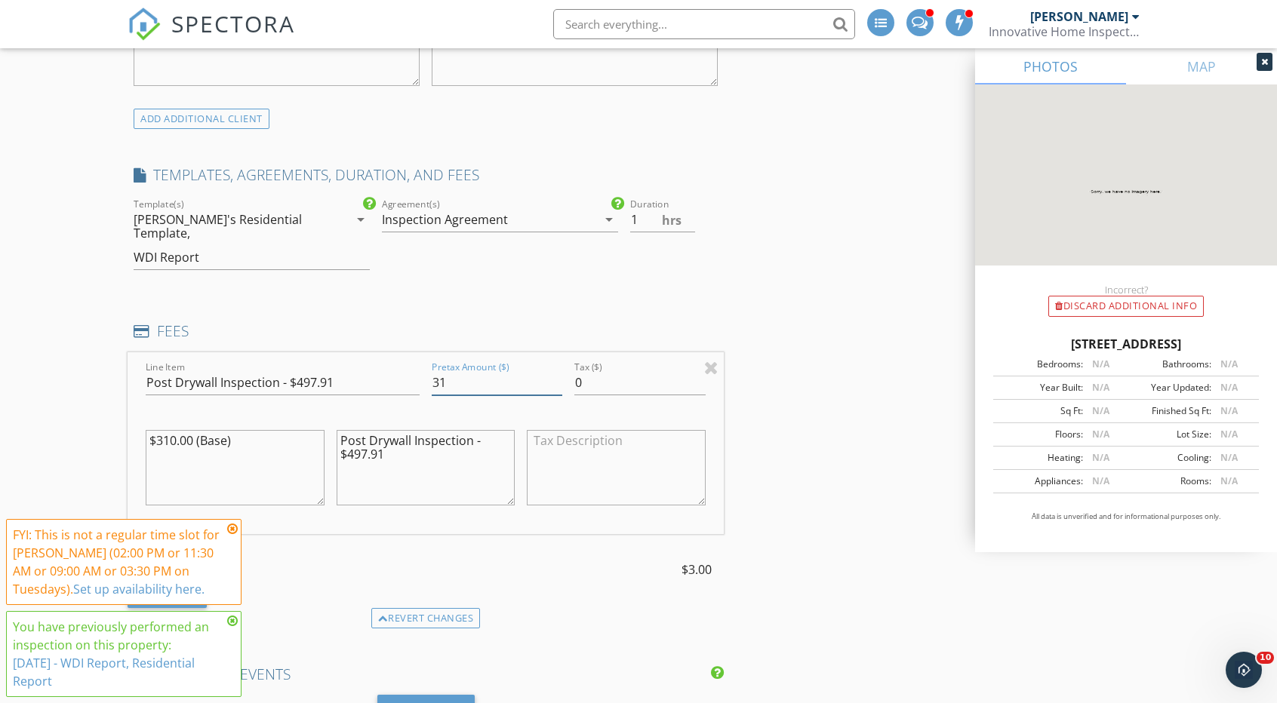
type input "3"
type input "497.91"
drag, startPoint x: 391, startPoint y: 437, endPoint x: 313, endPoint y: 438, distance: 77.7
click at [313, 438] on div "Line Item Post Drywall Inspection - $497.91 Pretax Amount ($) 497.91 Tax ($) 0 …" at bounding box center [426, 443] width 596 height 182
type textarea "Post Drywall Inspection. Pre Drywall Inspection completed [DATE]"
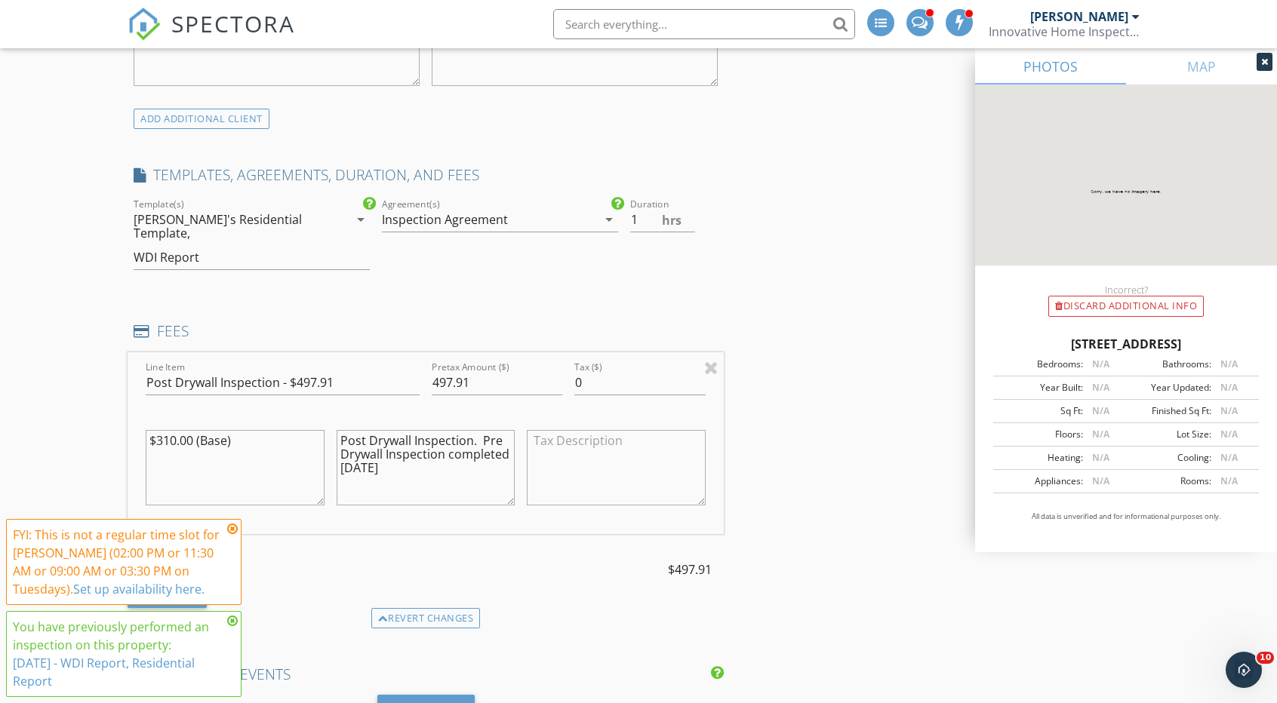
drag, startPoint x: 251, startPoint y: 423, endPoint x: 45, endPoint y: 420, distance: 206.0
click at [42, 425] on div "New Inspection Click here to use the New Order Form INSPECTOR(S) check_box [PER…" at bounding box center [638, 569] width 1277 height 3074
drag, startPoint x: 337, startPoint y: 359, endPoint x: 281, endPoint y: 367, distance: 56.4
click at [281, 371] on input "Post Drywall Inspection - $497.91" at bounding box center [283, 383] width 274 height 25
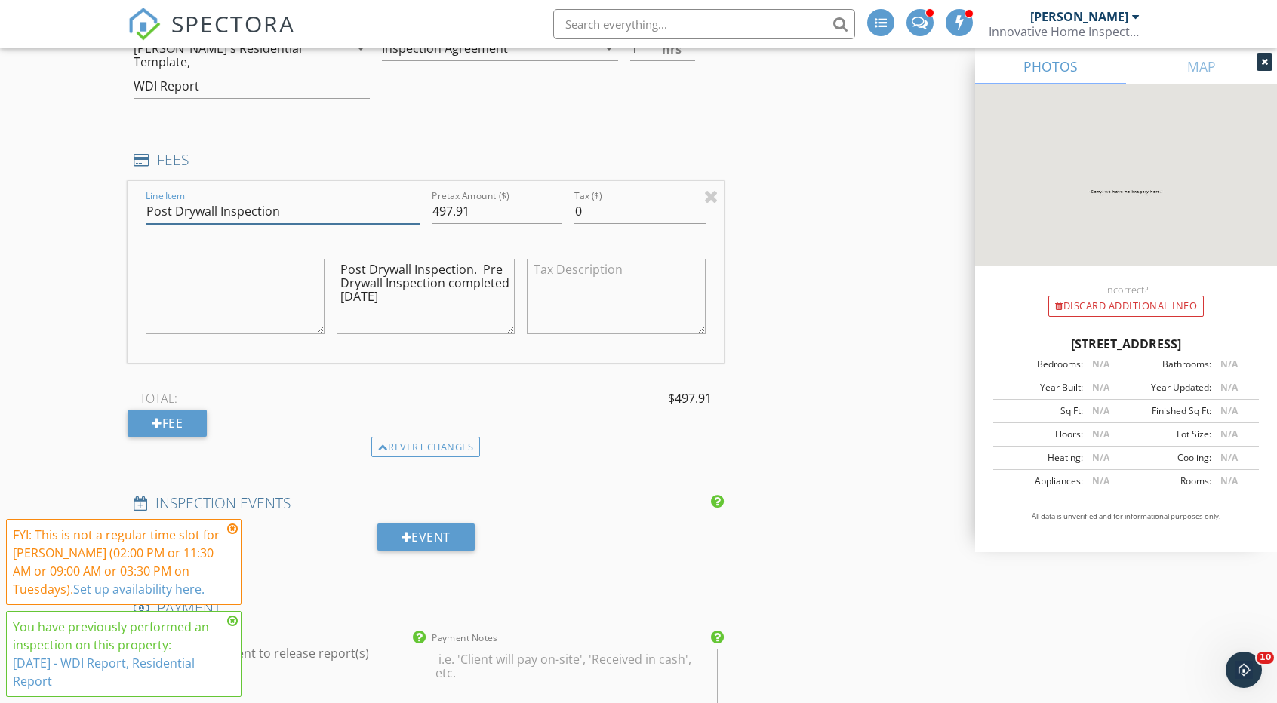
scroll to position [1234, 0]
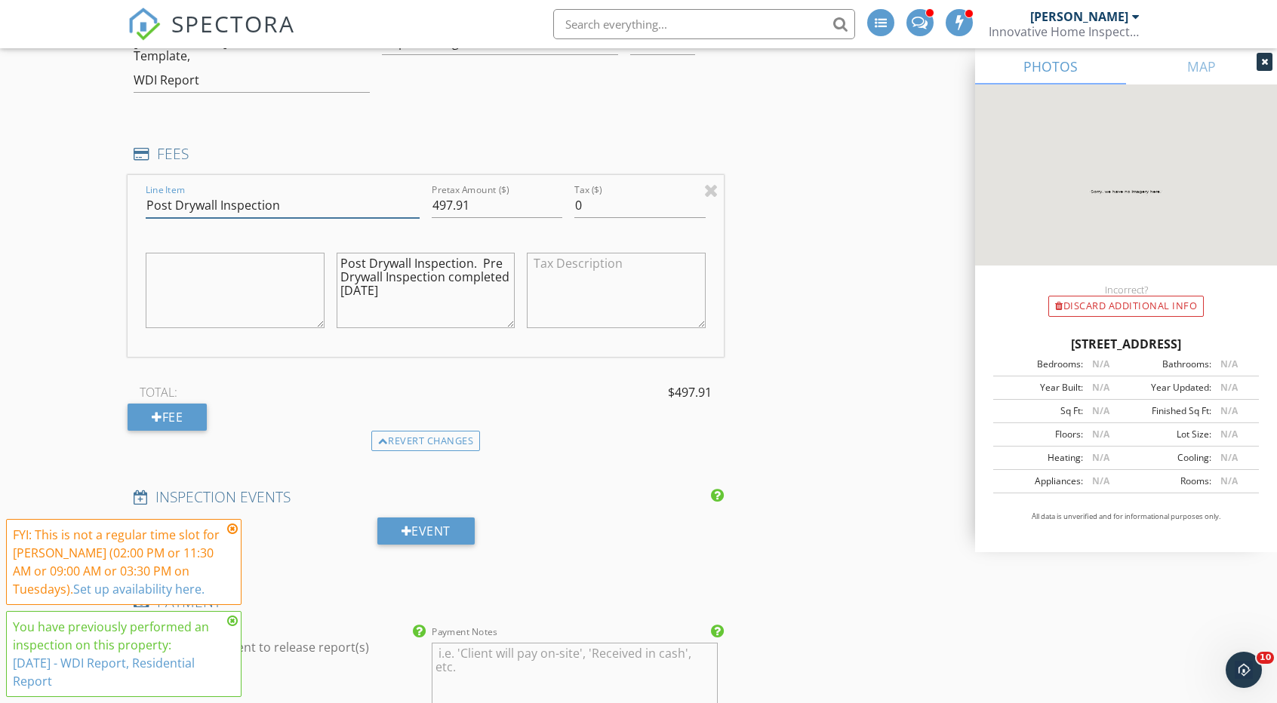
type input "Post Drywall Inspection"
click at [518, 233] on div "Post Drywall Inspection. Pre Drywall Inspection completed [DATE]" at bounding box center [426, 292] width 191 height 118
click at [178, 404] on div "Fee" at bounding box center [167, 417] width 79 height 27
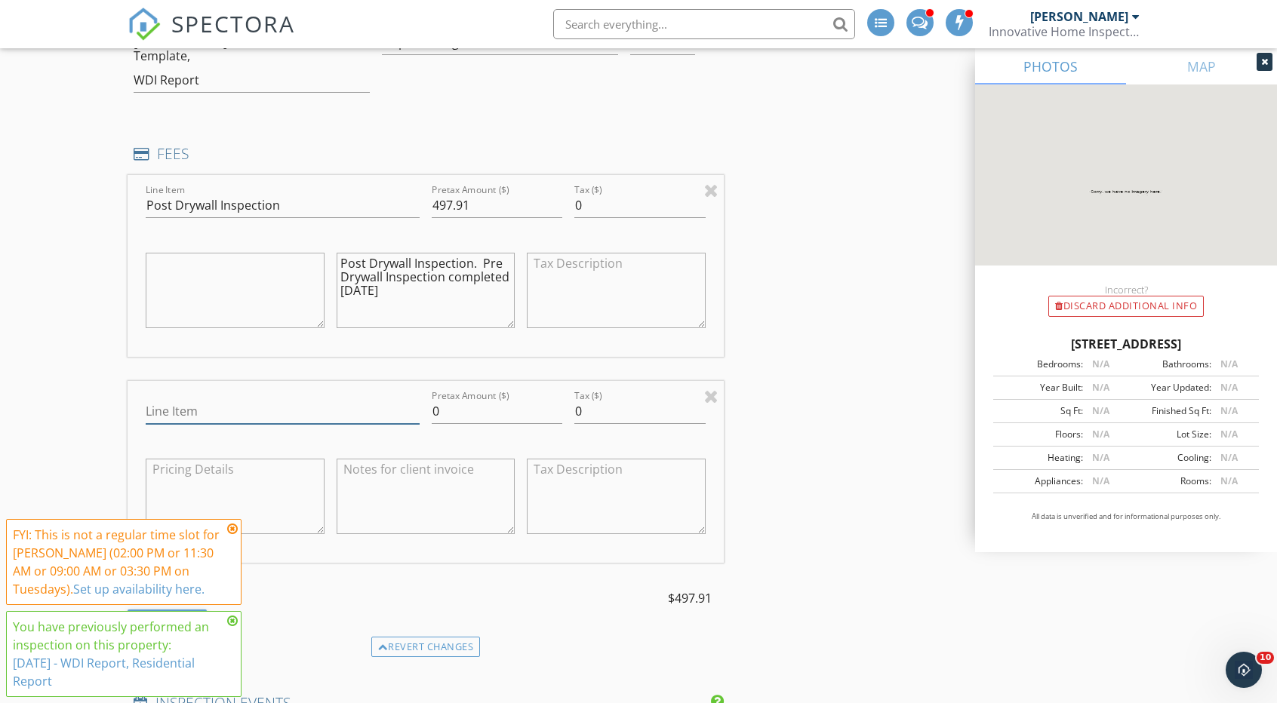
click at [281, 399] on input "Line Item" at bounding box center [283, 411] width 274 height 25
type input "Pre-Paid"
click at [444, 399] on input "0" at bounding box center [497, 411] width 131 height 25
click at [401, 278] on textarea "Post Drywall Inspection. Pre Drywall Inspection completed [DATE]" at bounding box center [426, 290] width 179 height 75
type textarea "Post Drywall Inspection. Pre Drywall Inspection completed [DATE]."
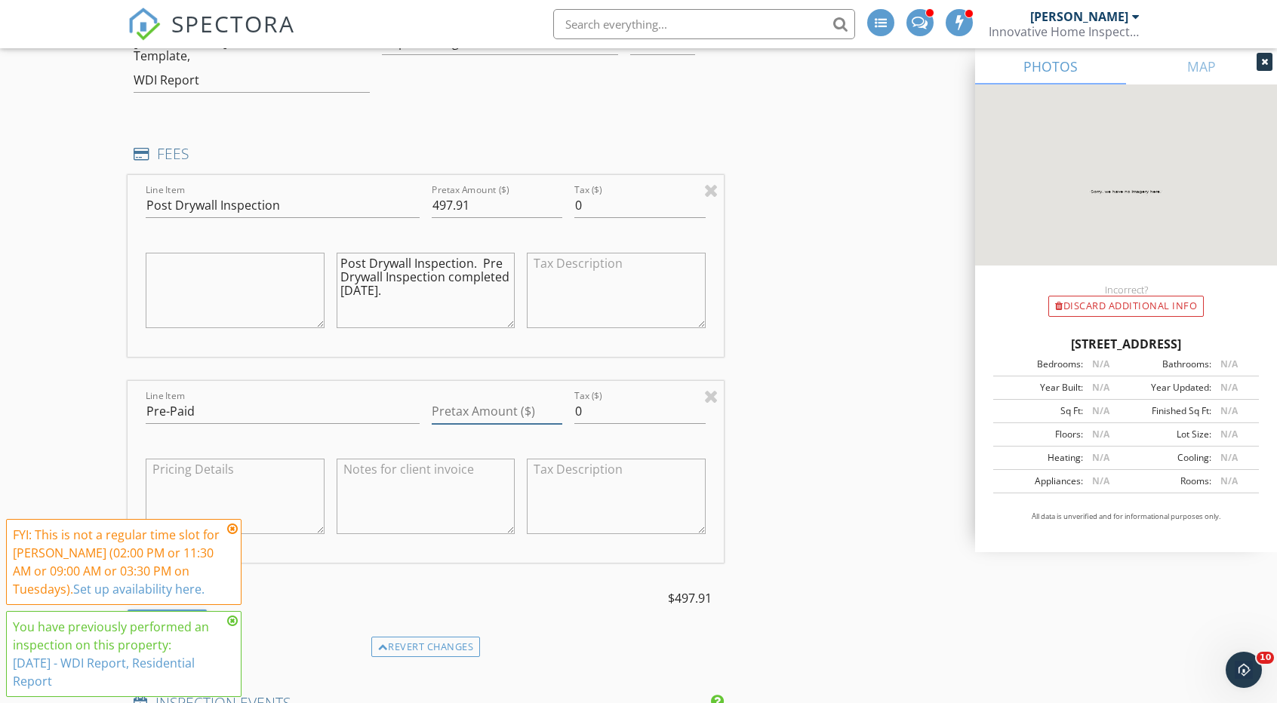
click at [442, 399] on input "Pretax Amount ($)" at bounding box center [497, 411] width 131 height 25
type input "-497.91"
click at [374, 483] on textarea at bounding box center [426, 496] width 179 height 75
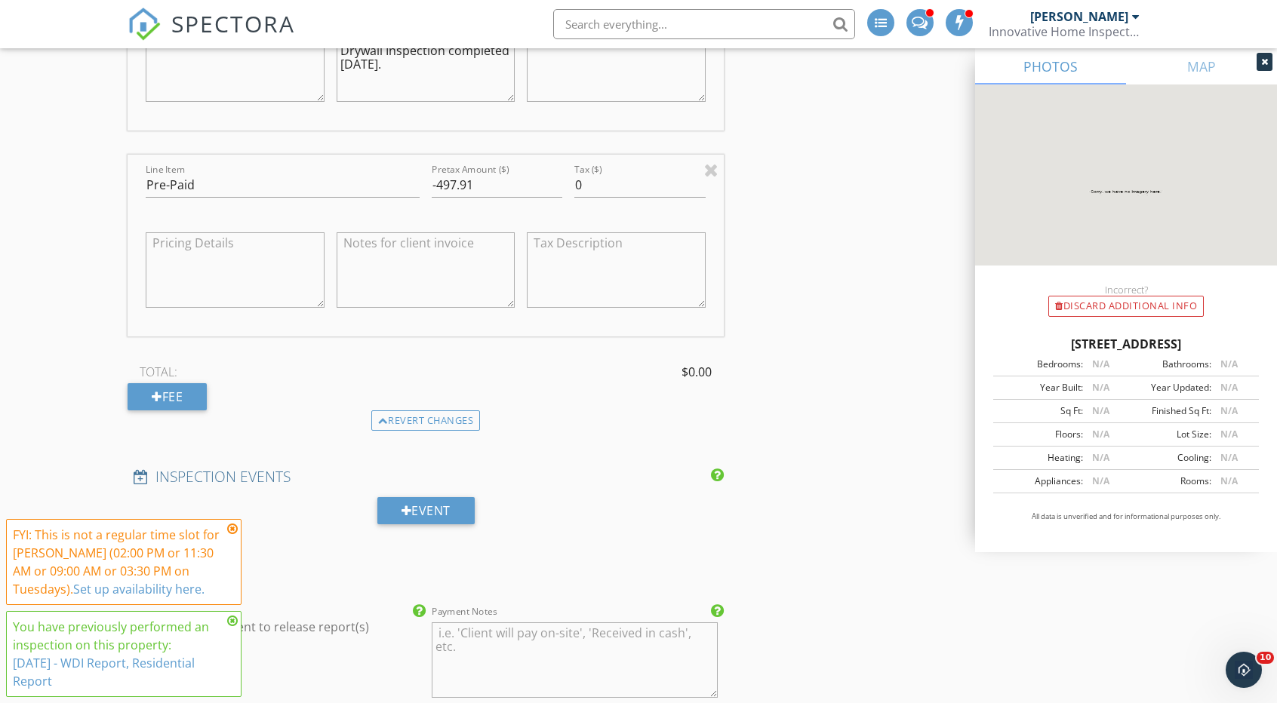
scroll to position [1158, 0]
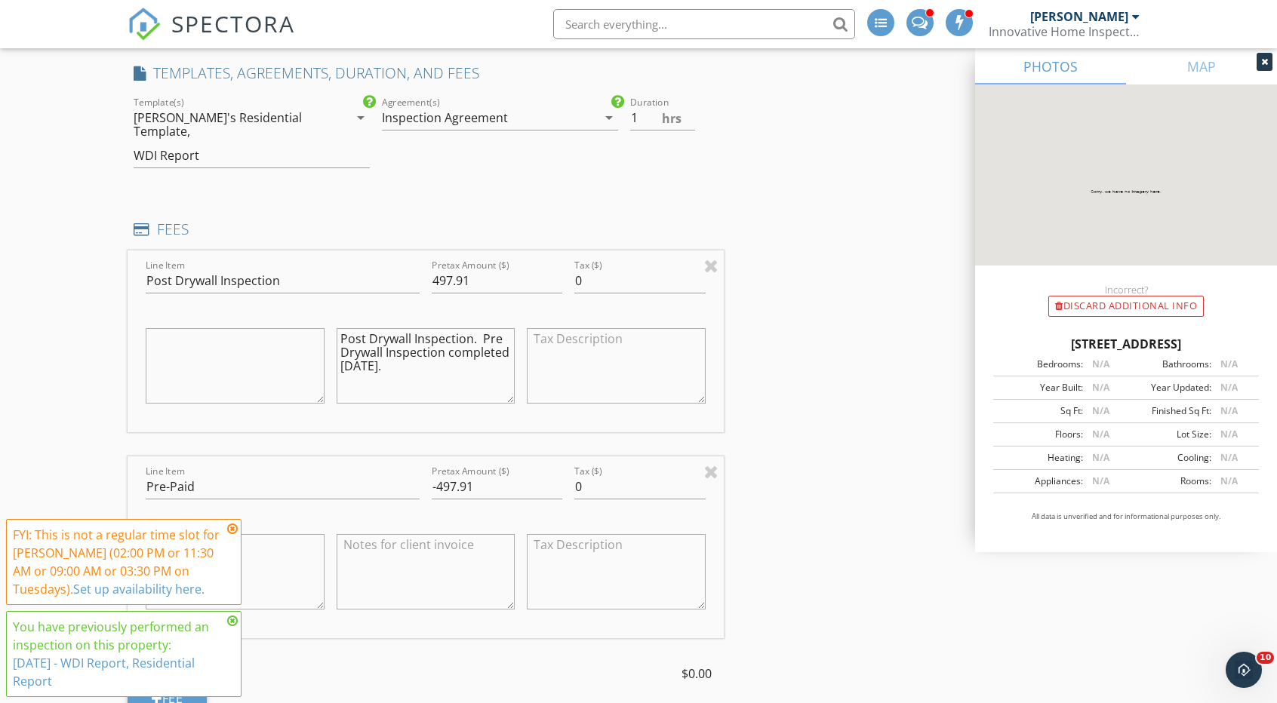
drag, startPoint x: 477, startPoint y: 325, endPoint x: 332, endPoint y: 326, distance: 144.9
click at [332, 326] on div "Post Drywall Inspection. Pre Drywall Inspection completed [DATE]." at bounding box center [426, 368] width 191 height 118
click at [468, 338] on textarea "Pre Drywall Inspection completed [DATE]." at bounding box center [426, 365] width 179 height 75
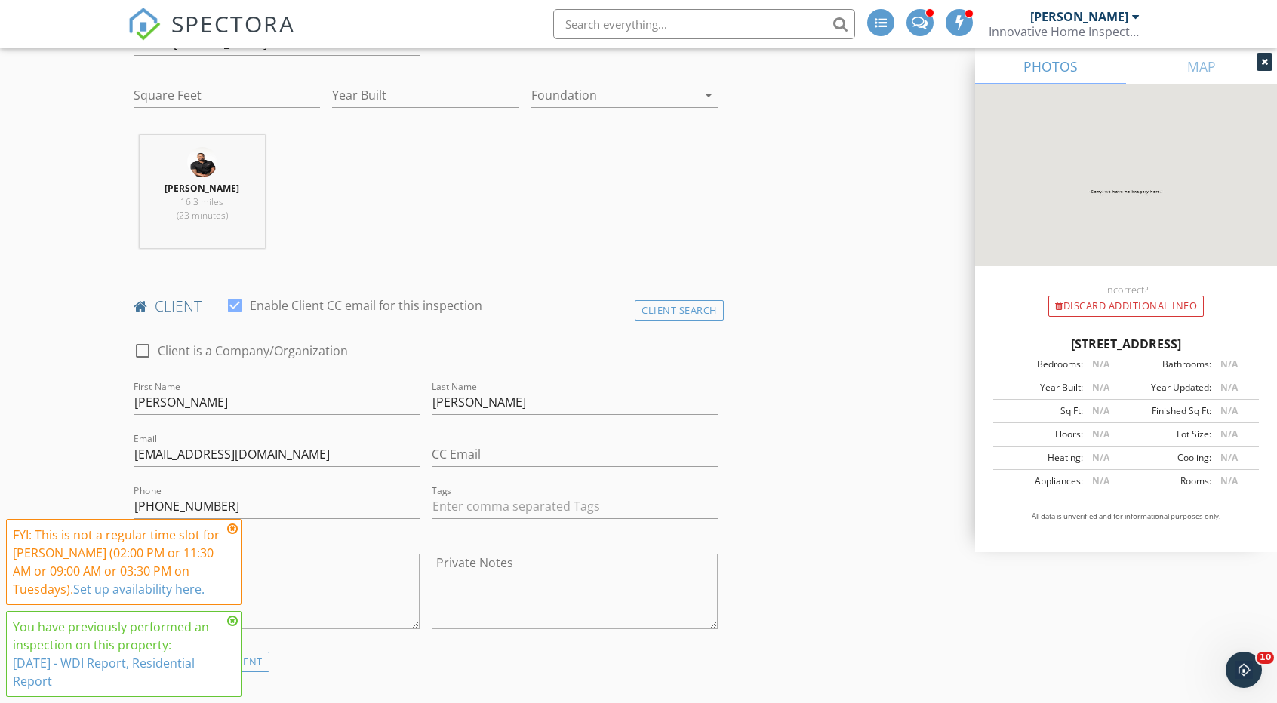
scroll to position [528, 0]
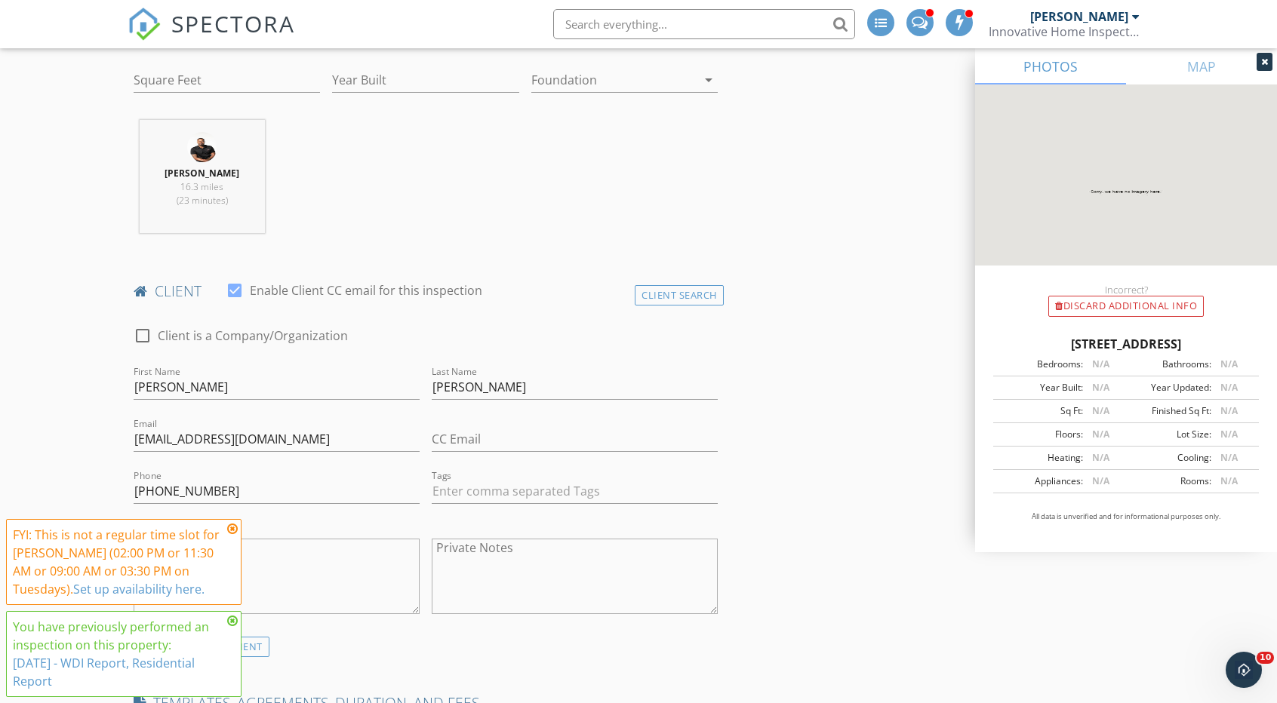
type textarea "Pre Drywall Inspection completed [DATE]."
click at [158, 82] on input "Square Feet" at bounding box center [227, 80] width 186 height 25
type input "1915"
type input "1.5"
type input "1916"
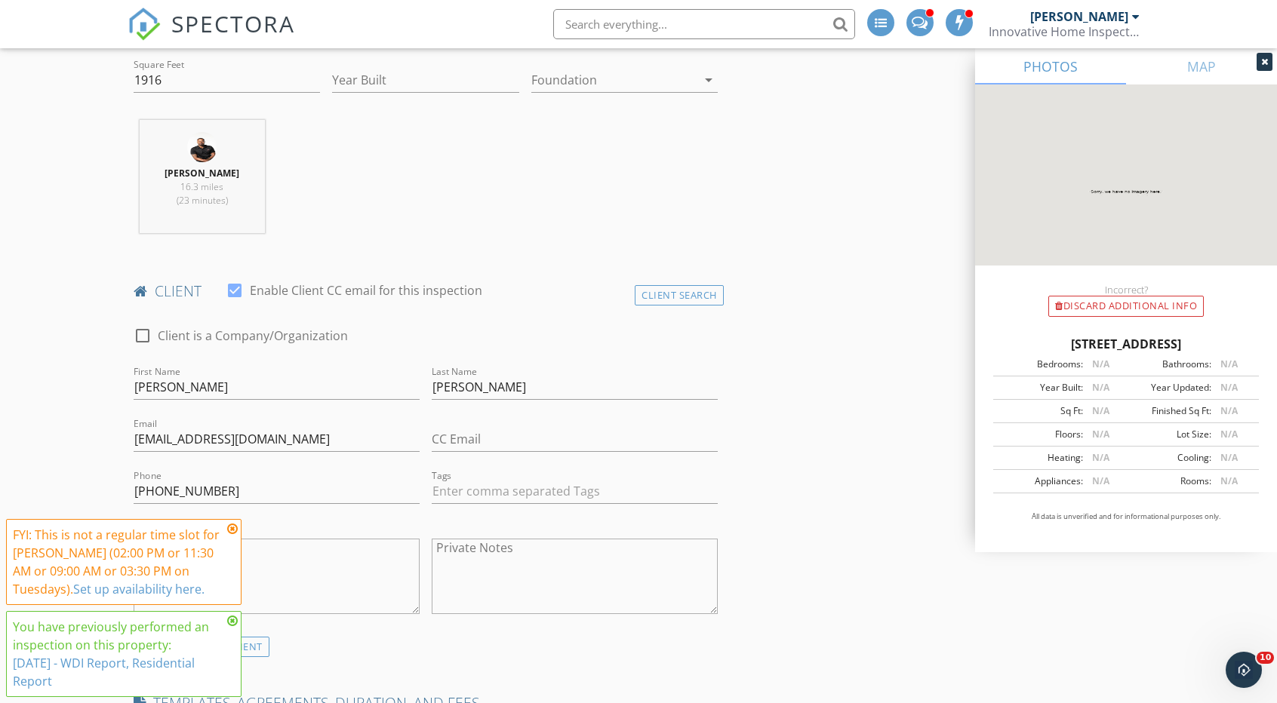
click at [504, 225] on div "[PERSON_NAME] 16.3 miles (23 minutes)" at bounding box center [426, 182] width 596 height 125
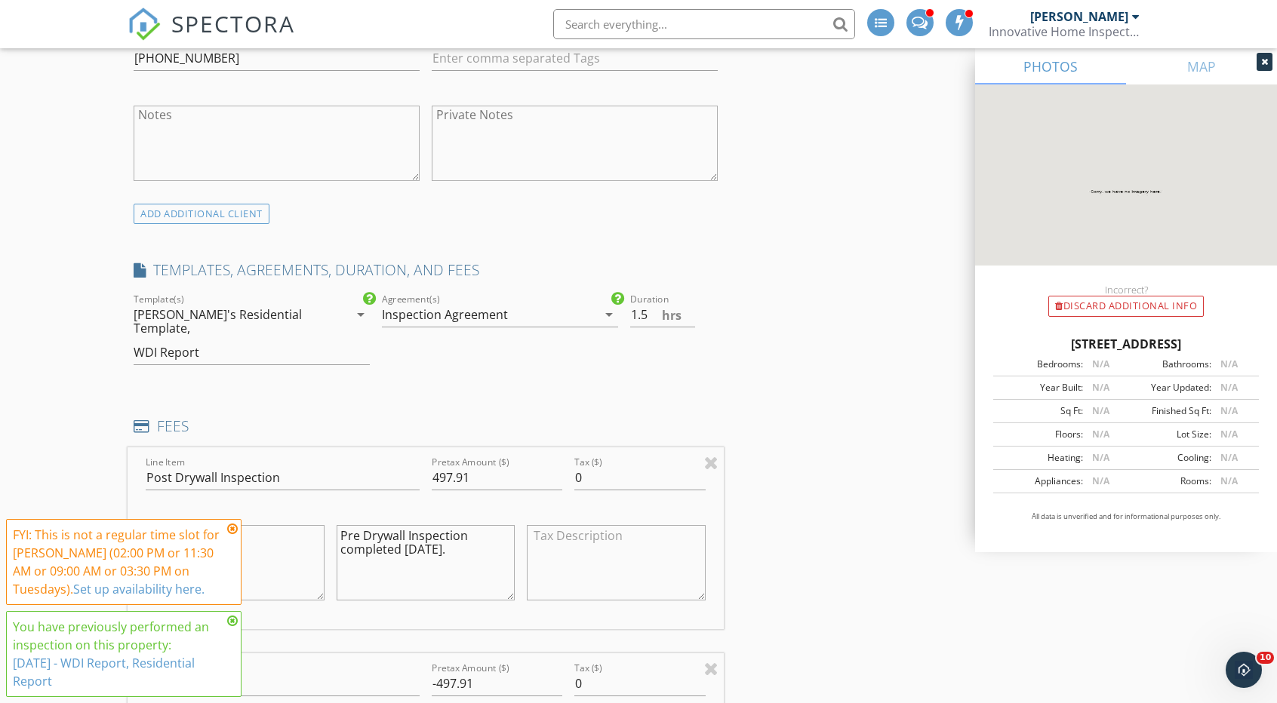
scroll to position [981, 0]
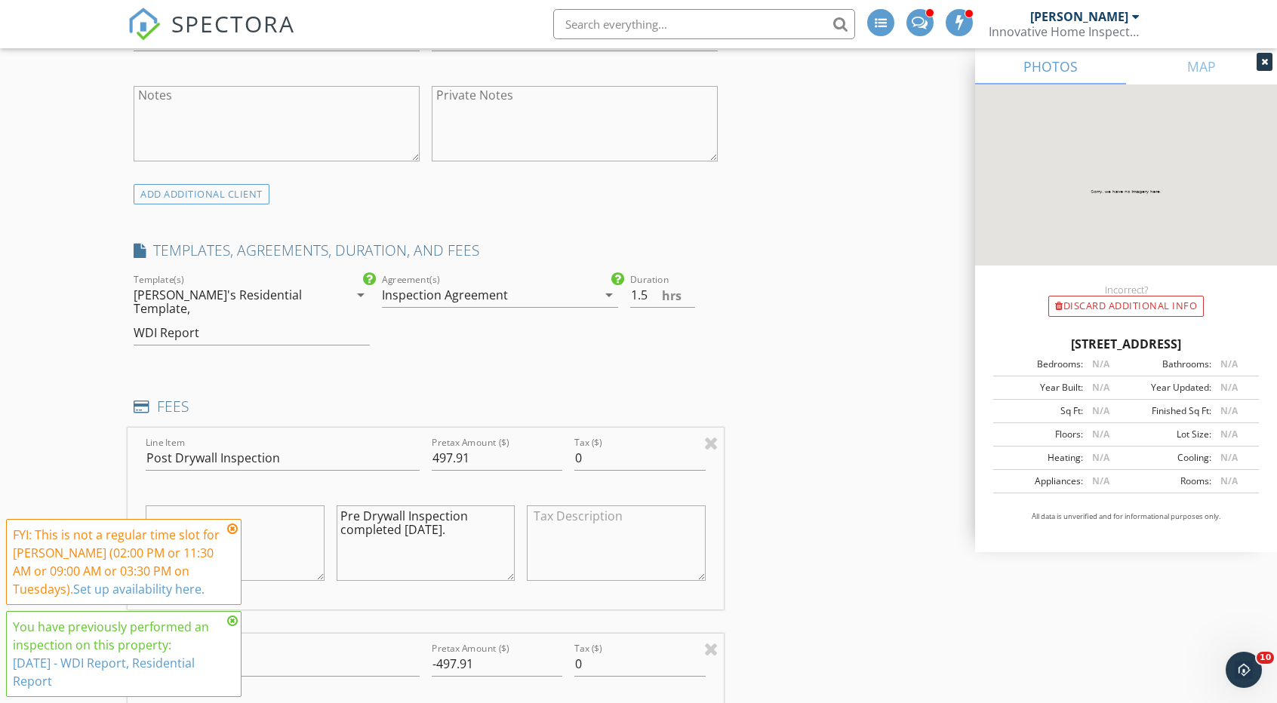
click at [338, 506] on textarea "Pre Drywall Inspection completed [DATE]." at bounding box center [426, 543] width 179 height 75
click at [404, 532] on textarea "New Construction. Pre Drywall Inspection completed [DATE]." at bounding box center [426, 543] width 179 height 75
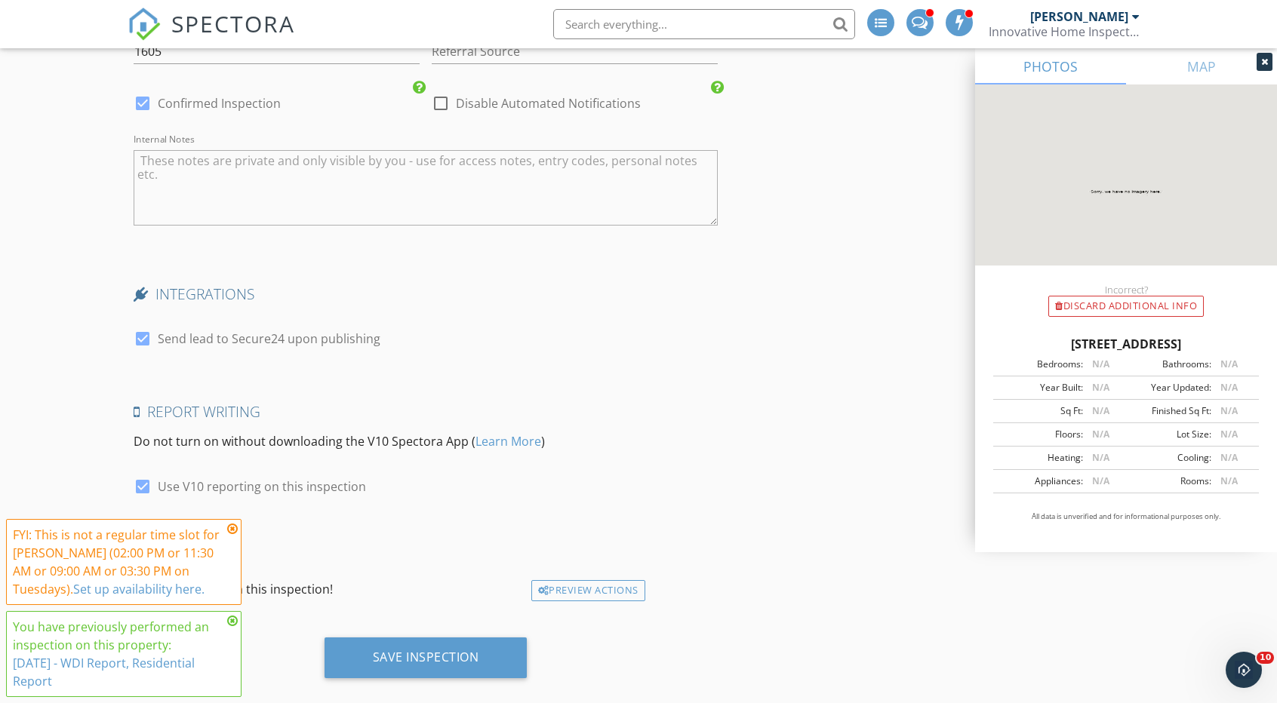
scroll to position [2647, 0]
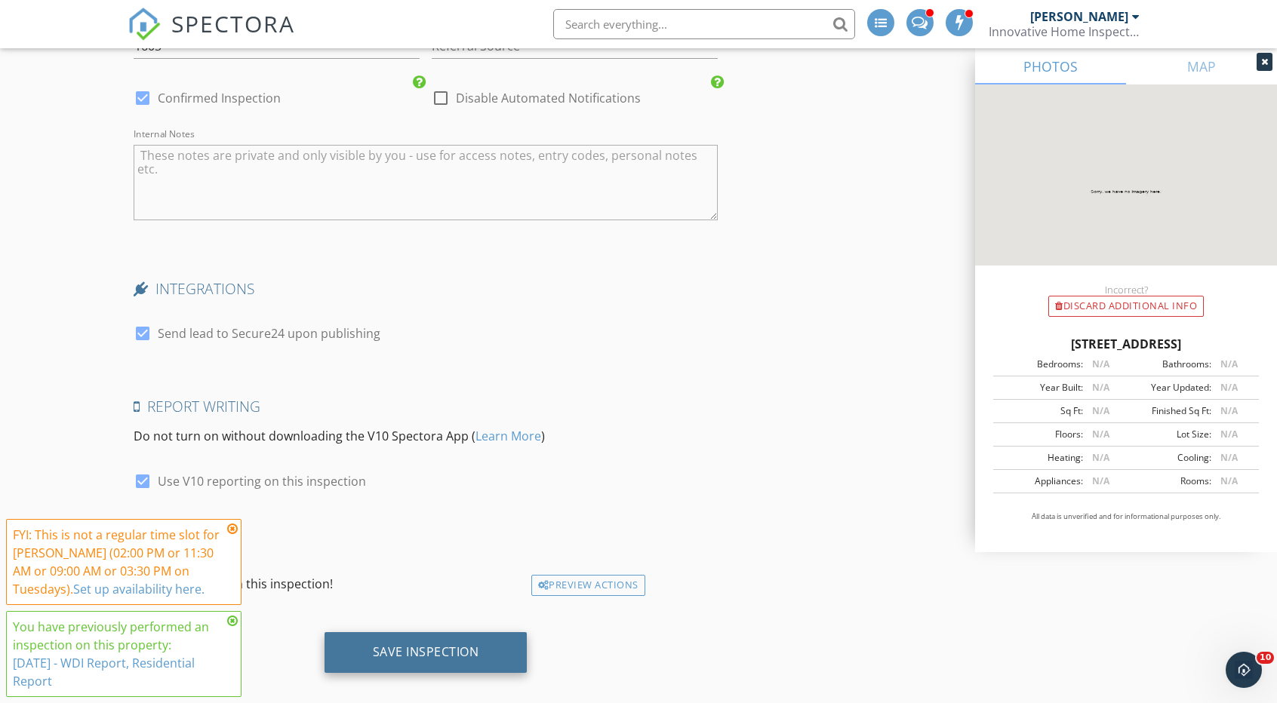
type textarea "New Construction. Pre Drywall Inspection completed [DATE]."
click at [408, 643] on div "Save Inspection" at bounding box center [426, 652] width 203 height 41
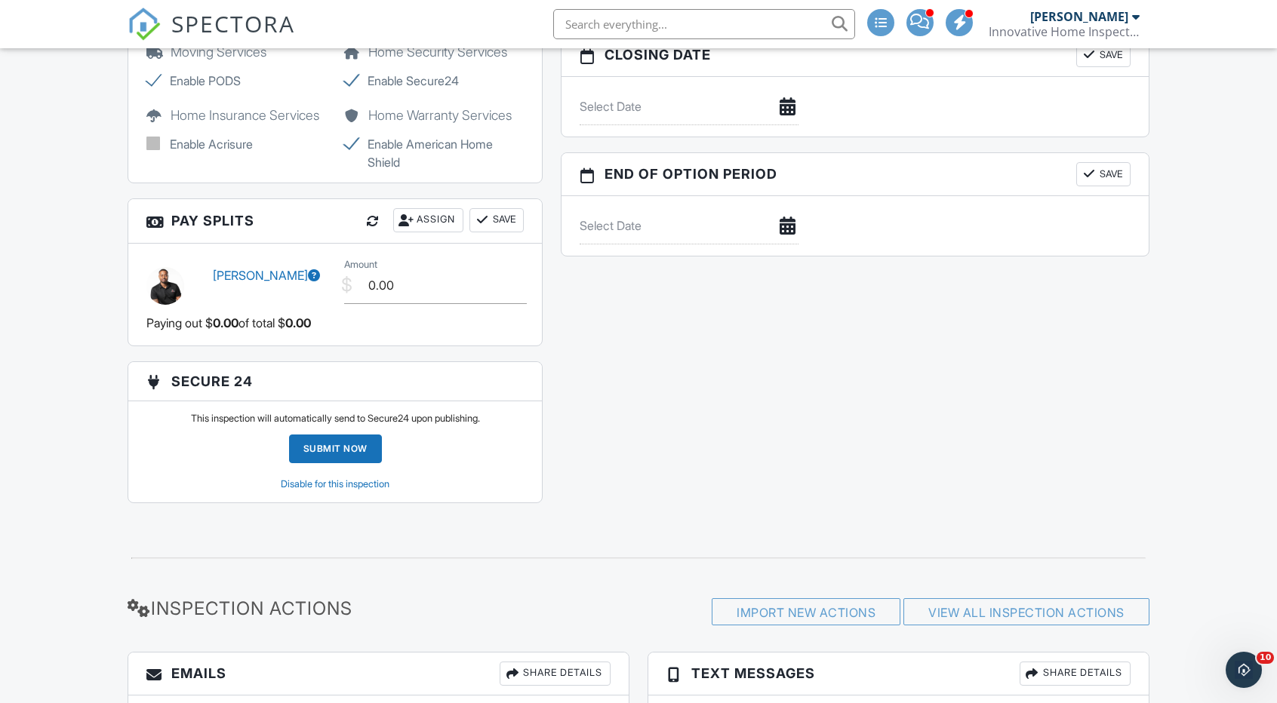
scroll to position [1581, 0]
